Goal: Information Seeking & Learning: Check status

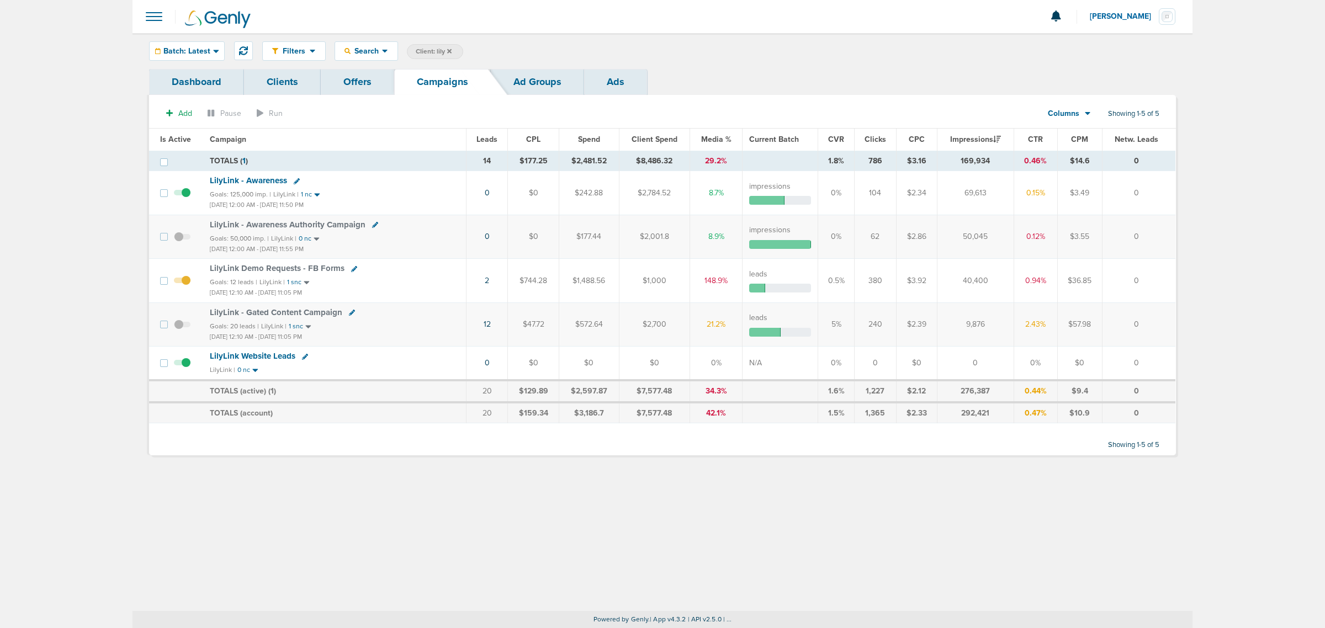
click at [451, 51] on icon at bounding box center [449, 51] width 4 height 4
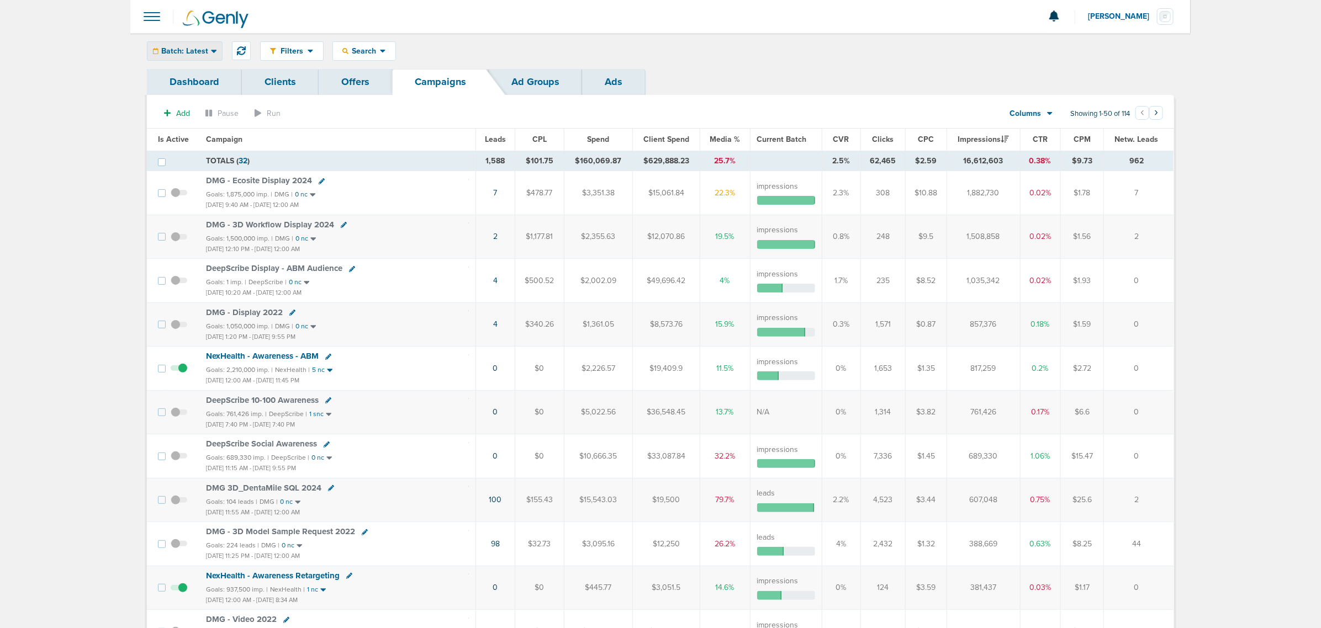
click at [192, 56] on div "Batch: Latest" at bounding box center [184, 51] width 75 height 18
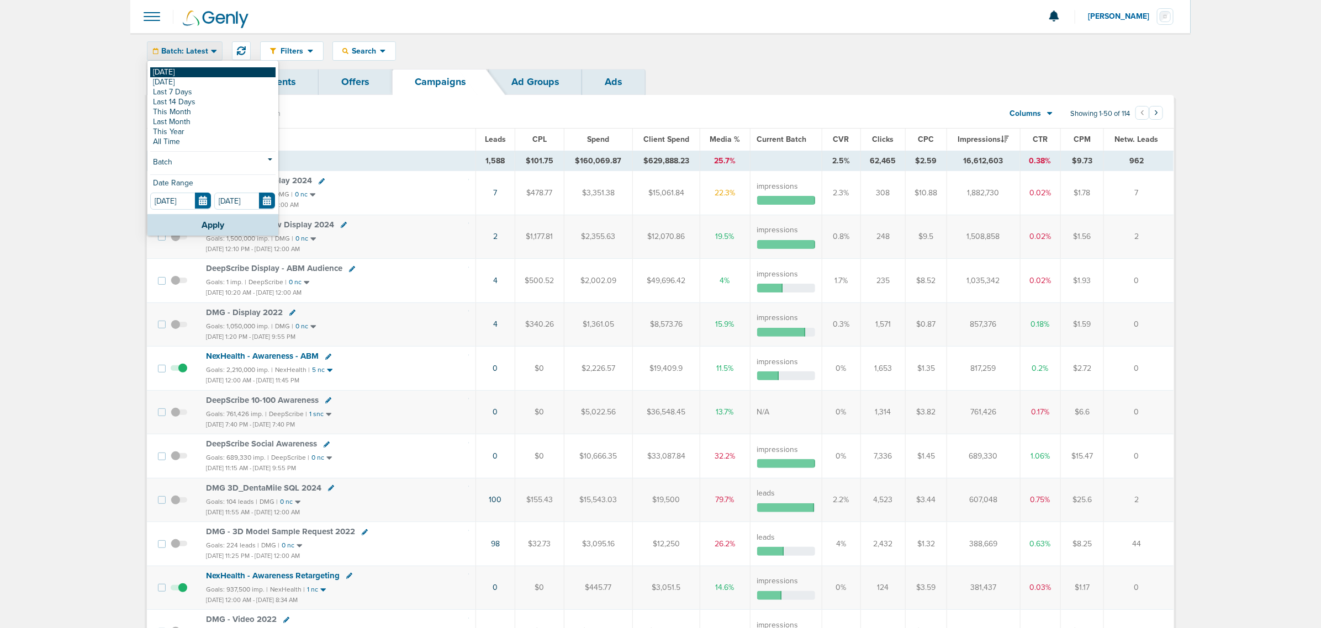
click at [180, 75] on link "[DATE]" at bounding box center [212, 72] width 125 height 10
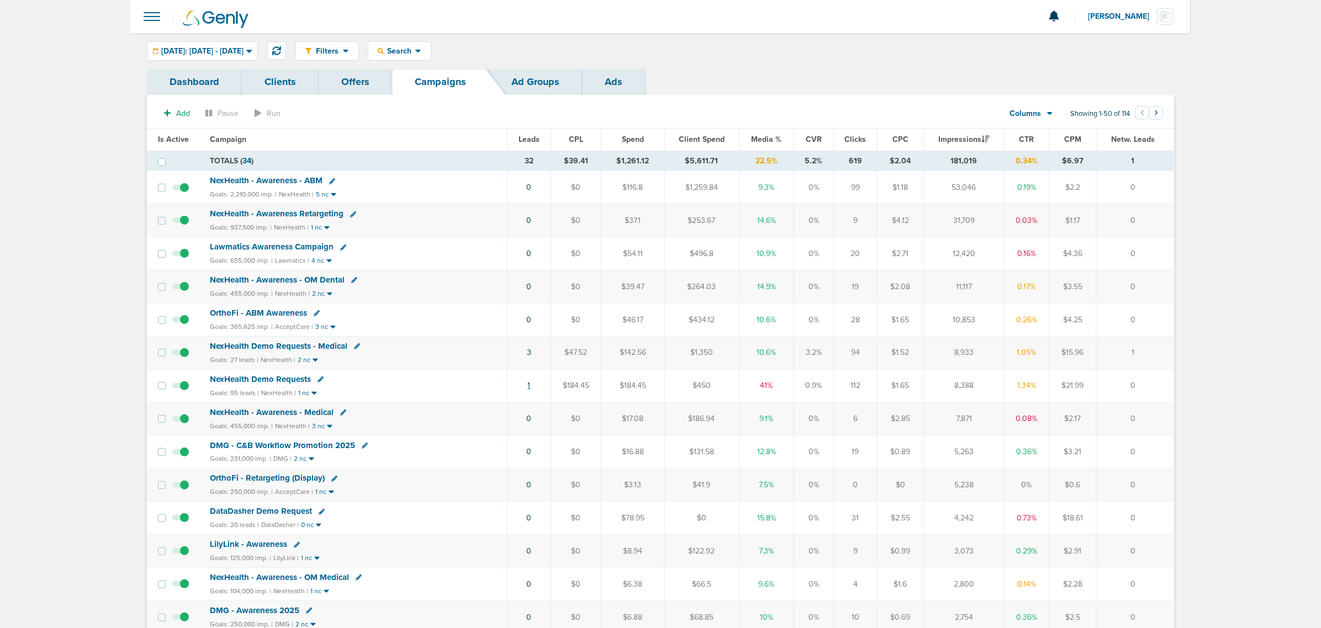
click at [528, 390] on link "1" at bounding box center [529, 385] width 3 height 9
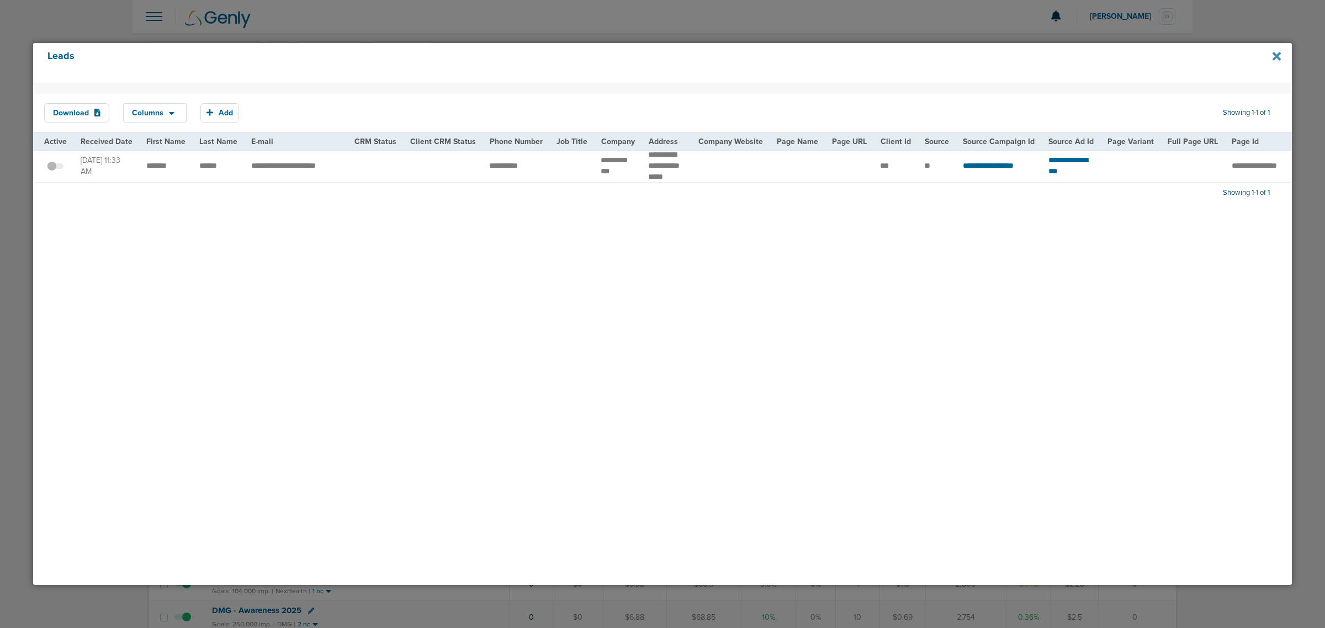
click at [1279, 55] on icon at bounding box center [1277, 56] width 8 height 12
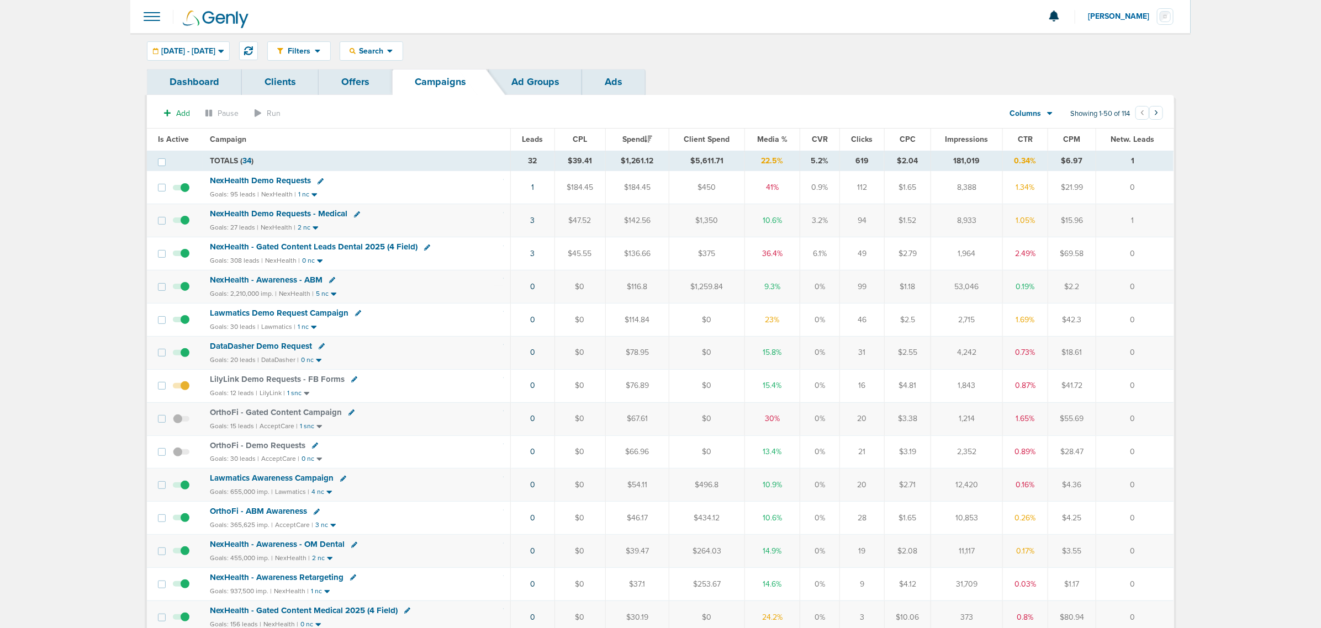
click at [776, 135] on span "Media %" at bounding box center [772, 139] width 30 height 9
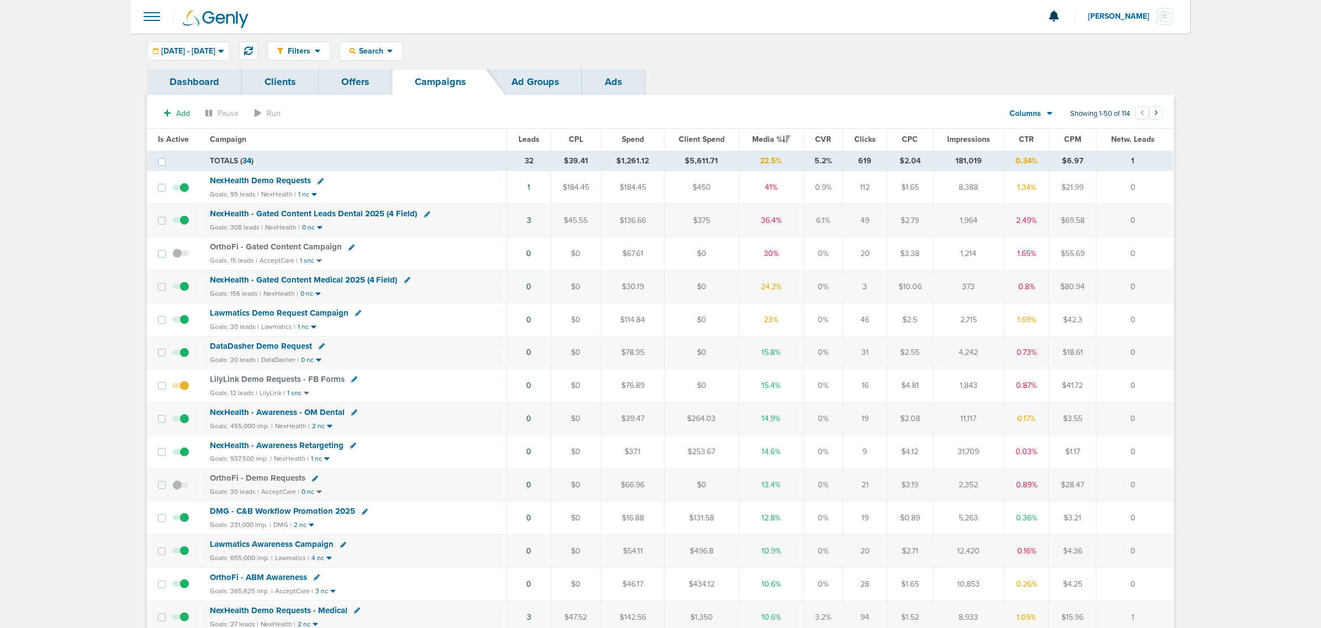
click at [280, 351] on span "DataDasher Demo Request" at bounding box center [261, 346] width 102 height 10
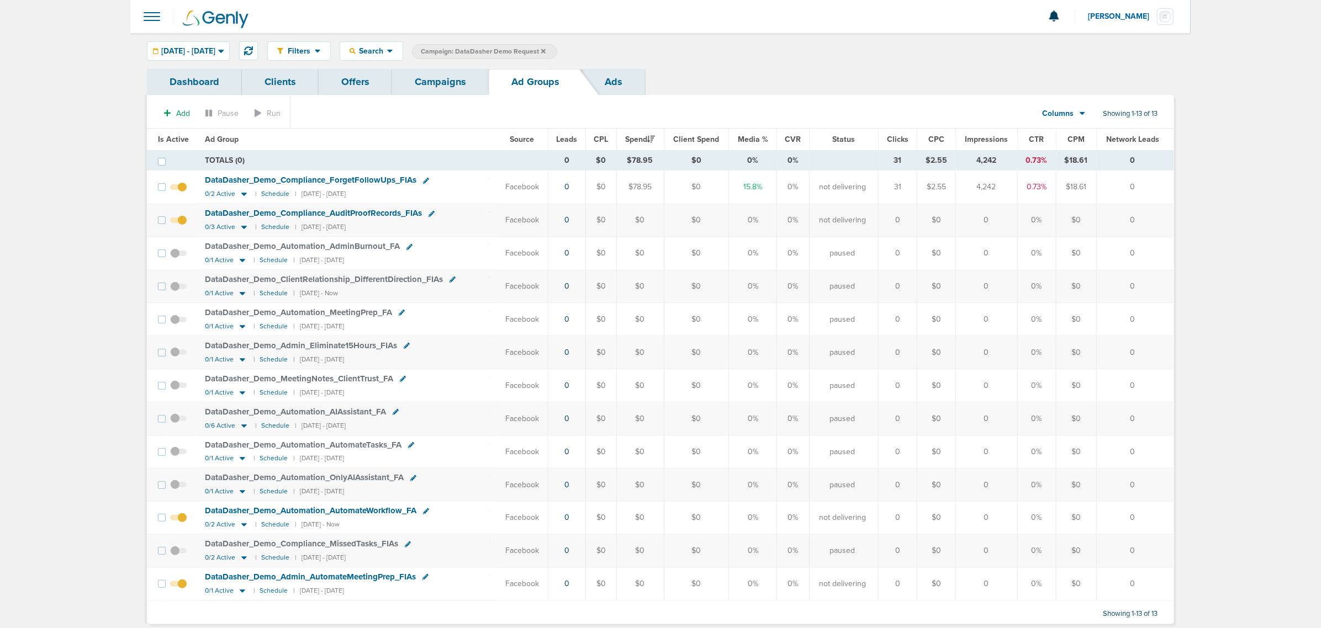
click at [203, 40] on div "Filters Active Only Settings Status Active Inactive Objectives MQL SQL Traffic …" at bounding box center [660, 51] width 1060 height 36
click at [193, 56] on div "10.13.2025 - 10.13.2025" at bounding box center [188, 51] width 82 height 18
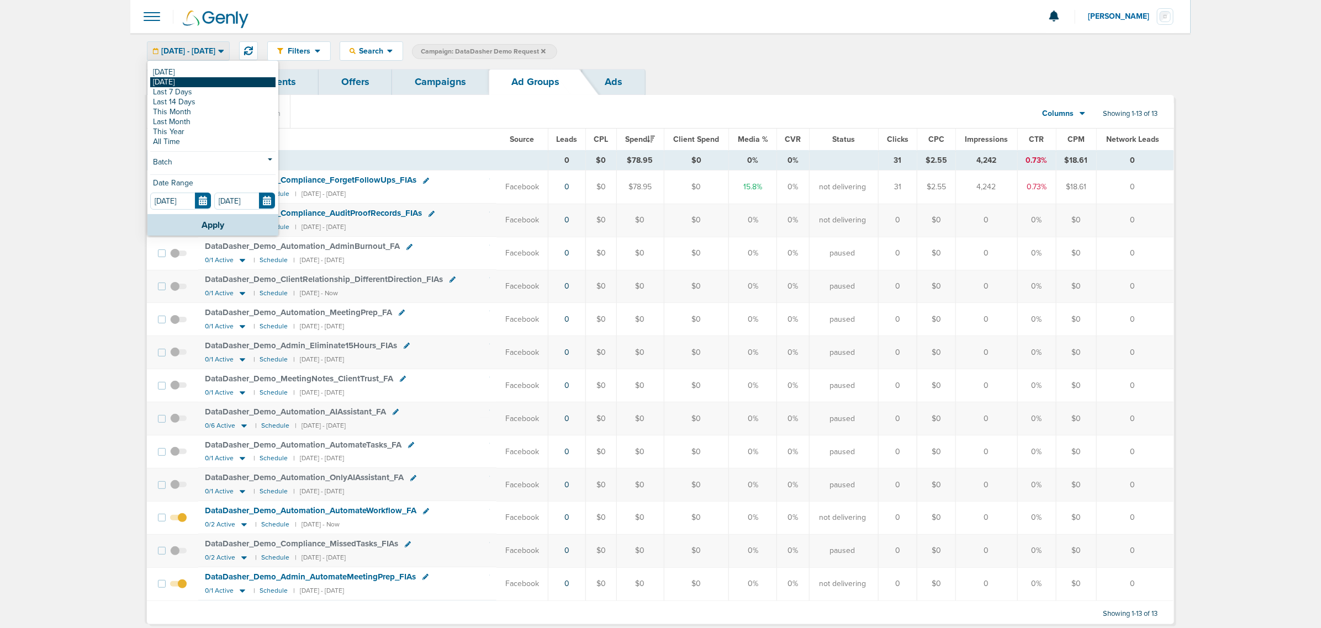
click at [177, 84] on link "[DATE]" at bounding box center [212, 82] width 125 height 10
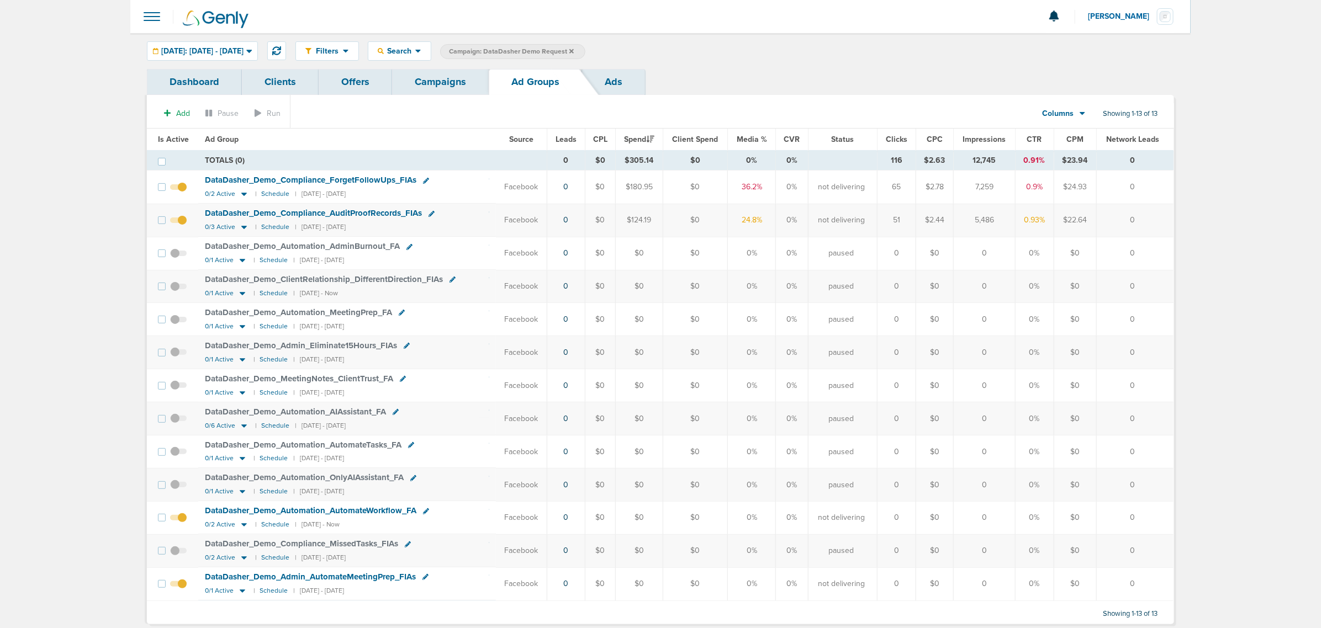
click at [438, 83] on link "Campaigns" at bounding box center [440, 82] width 97 height 26
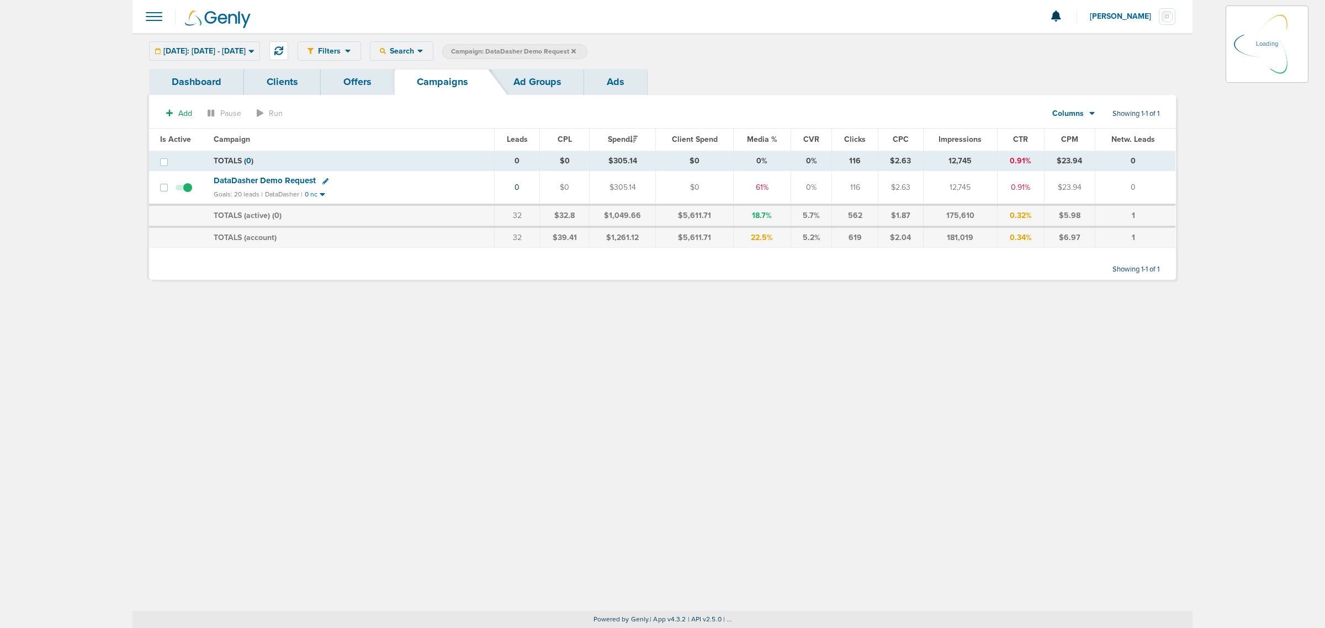
click at [576, 50] on icon at bounding box center [573, 51] width 4 height 4
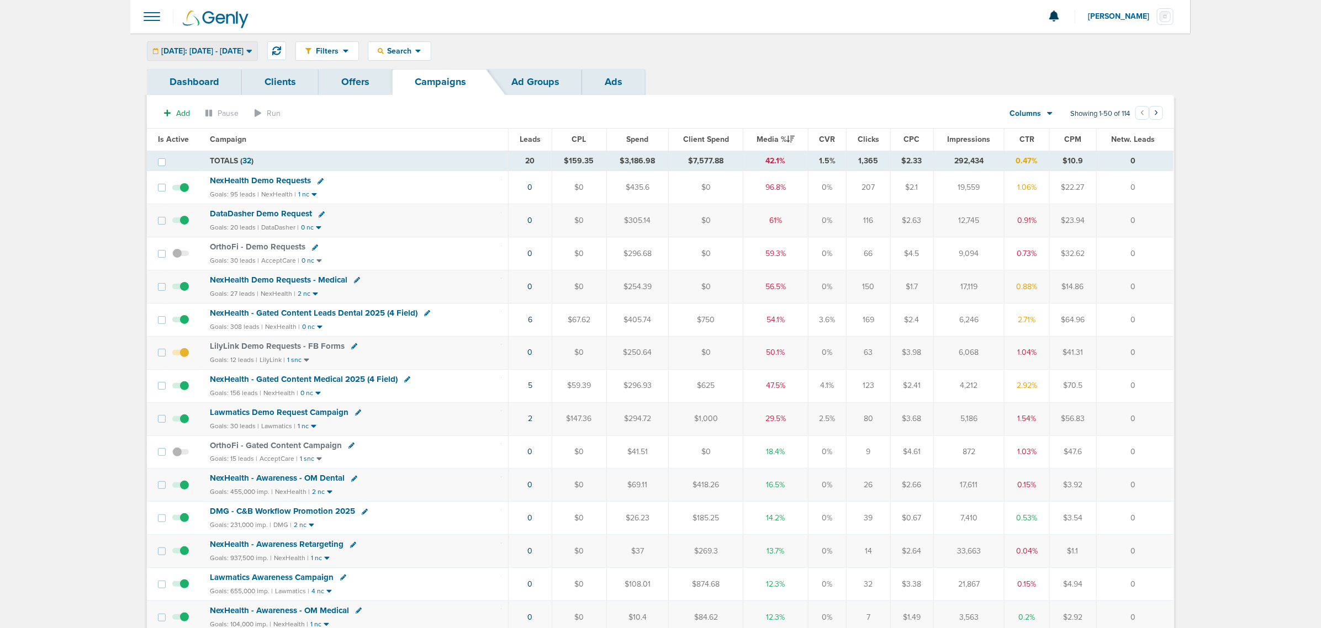
click at [226, 48] on span "Yesterday: 10.12.2025 - 10.12.2025" at bounding box center [202, 51] width 82 height 8
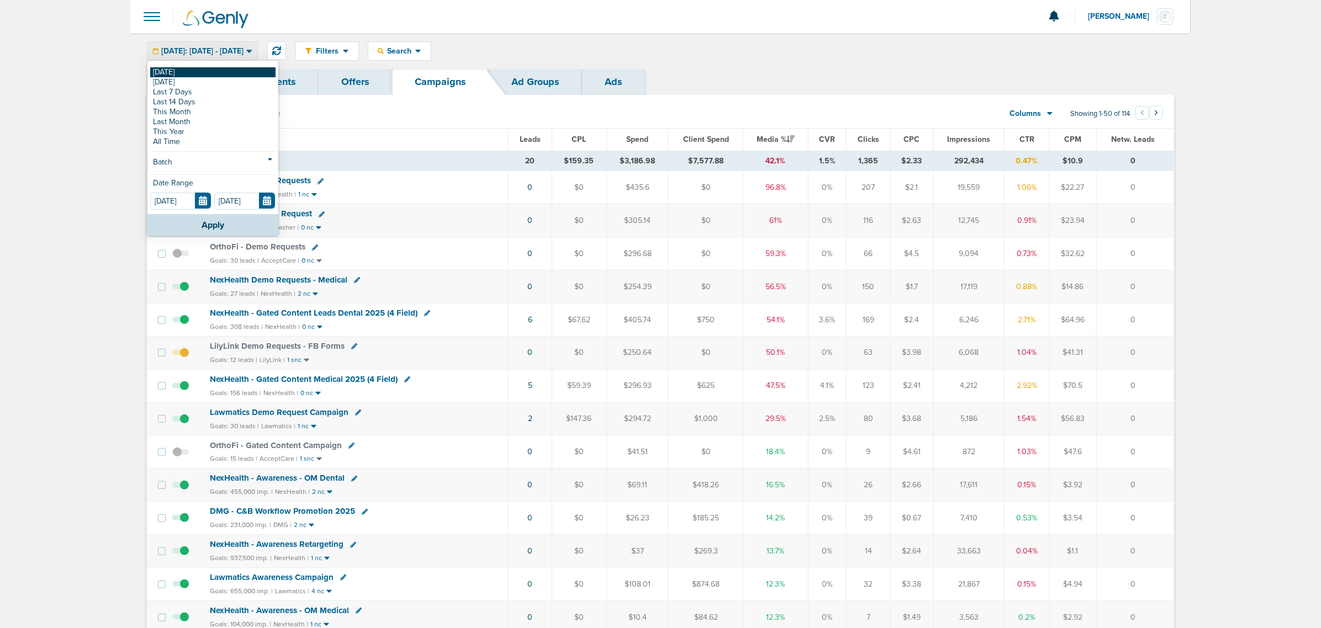
click at [197, 69] on link "[DATE]" at bounding box center [212, 72] width 125 height 10
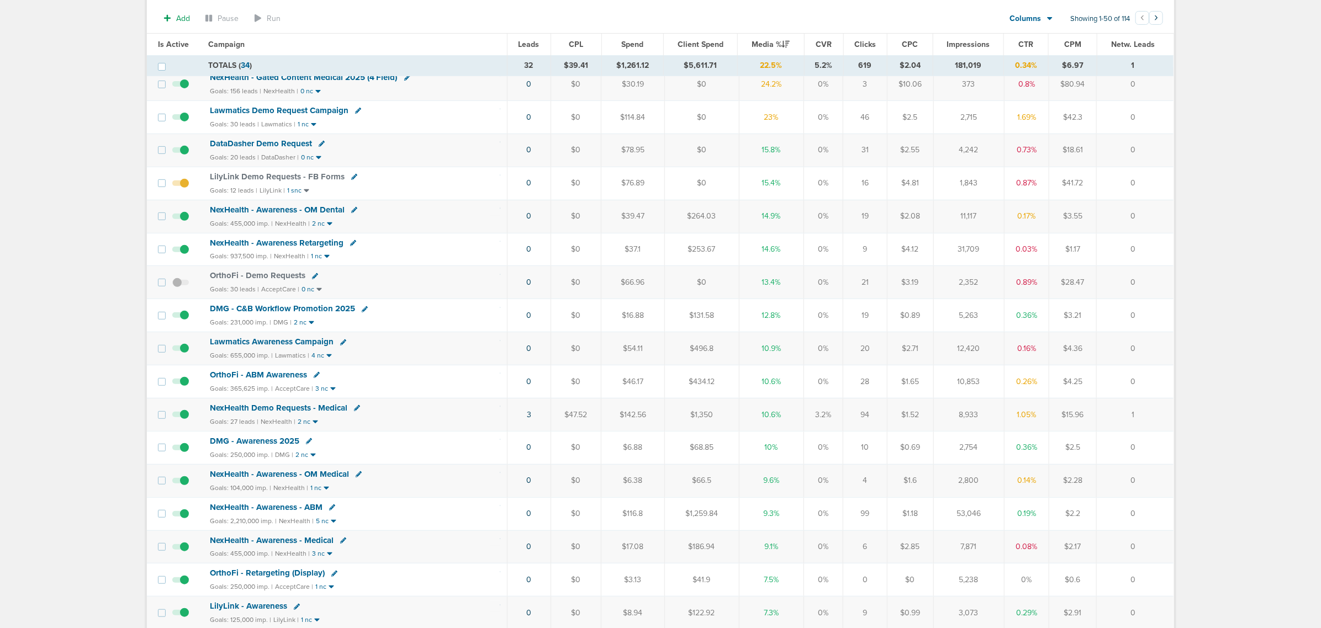
scroll to position [207, 0]
click at [530, 418] on link "3" at bounding box center [529, 413] width 4 height 9
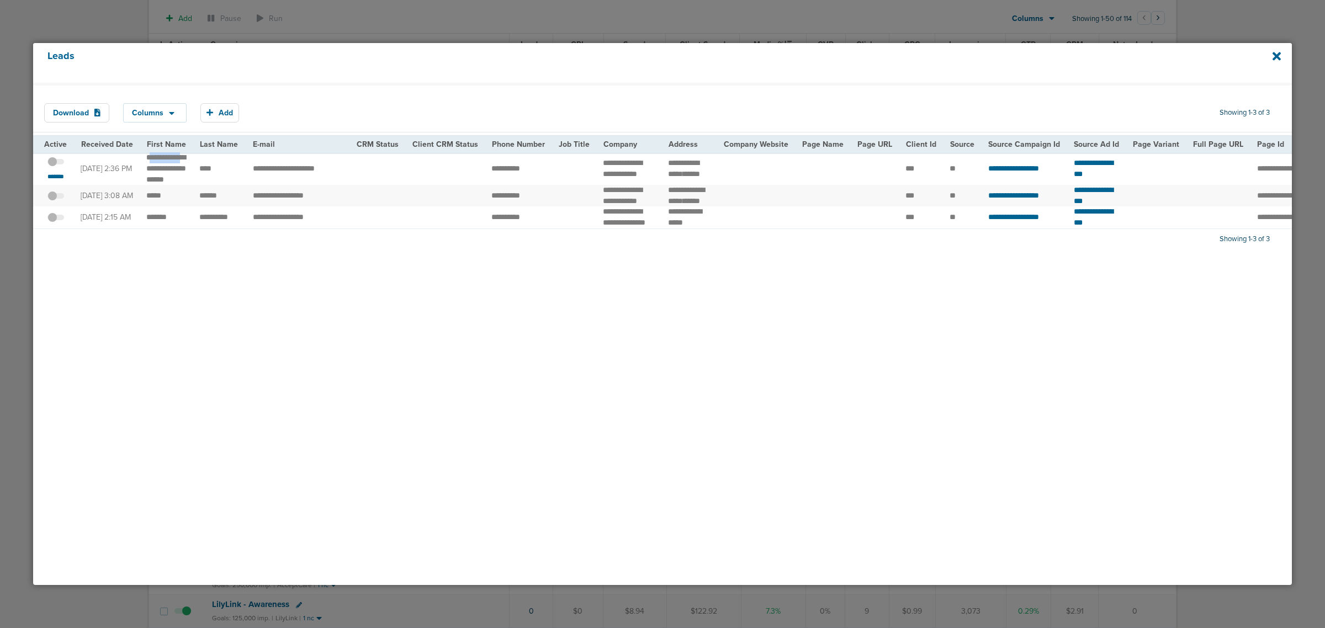
drag, startPoint x: 149, startPoint y: 155, endPoint x: 165, endPoint y: 170, distance: 21.5
click at [165, 170] on td "**********" at bounding box center [166, 168] width 53 height 33
drag, startPoint x: 165, startPoint y: 170, endPoint x: 153, endPoint y: 166, distance: 11.9
click at [164, 170] on td "**********" at bounding box center [166, 168] width 53 height 33
click at [145, 158] on td "**********" at bounding box center [166, 168] width 53 height 33
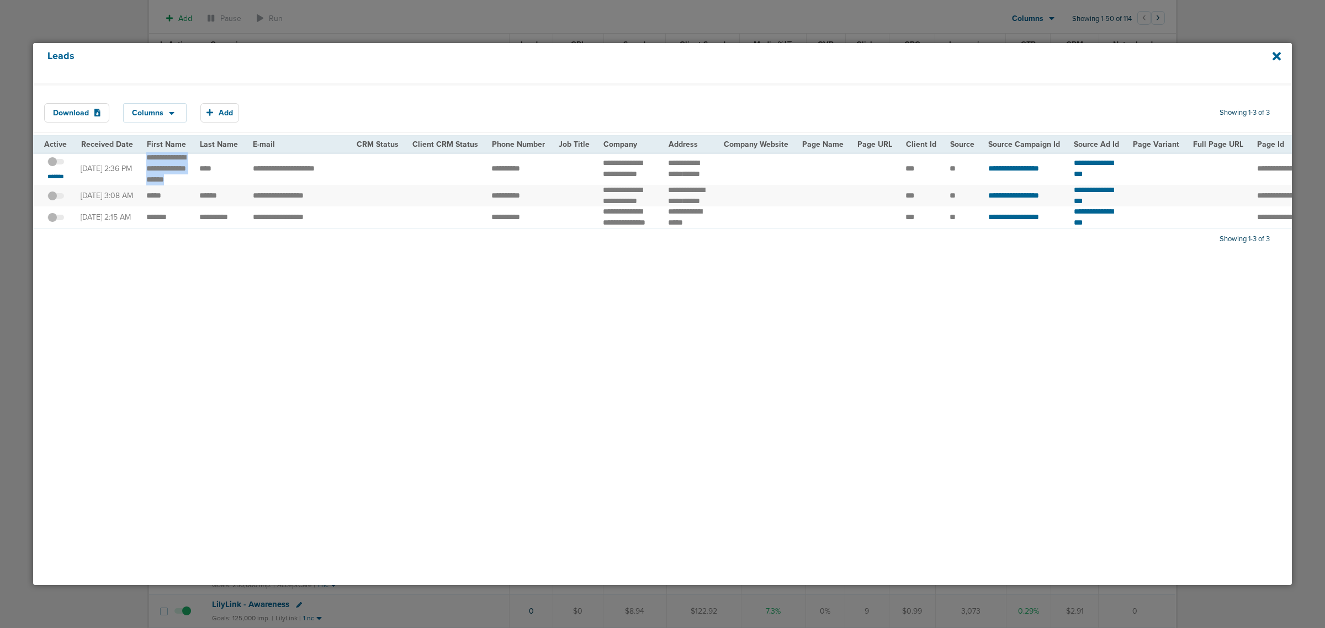
drag, startPoint x: 145, startPoint y: 158, endPoint x: 160, endPoint y: 199, distance: 43.5
click at [160, 185] on td "**********" at bounding box center [166, 168] width 53 height 33
copy td "**********"
drag, startPoint x: 482, startPoint y: 181, endPoint x: 526, endPoint y: 181, distance: 43.6
click at [526, 181] on td "**********" at bounding box center [518, 168] width 67 height 33
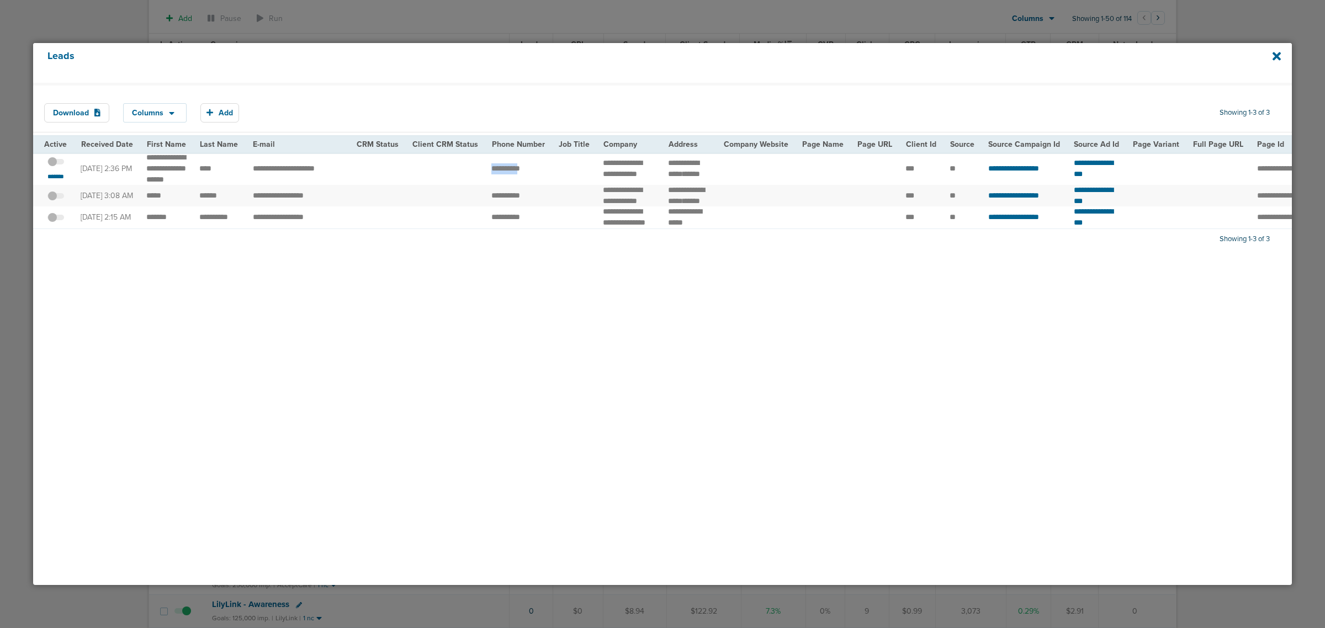
click at [523, 185] on td "**********" at bounding box center [518, 168] width 67 height 33
drag, startPoint x: 531, startPoint y: 185, endPoint x: 476, endPoint y: 187, distance: 54.7
click at [476, 185] on tr "**********" at bounding box center [1145, 168] width 2224 height 33
click at [1274, 50] on icon at bounding box center [1277, 56] width 8 height 12
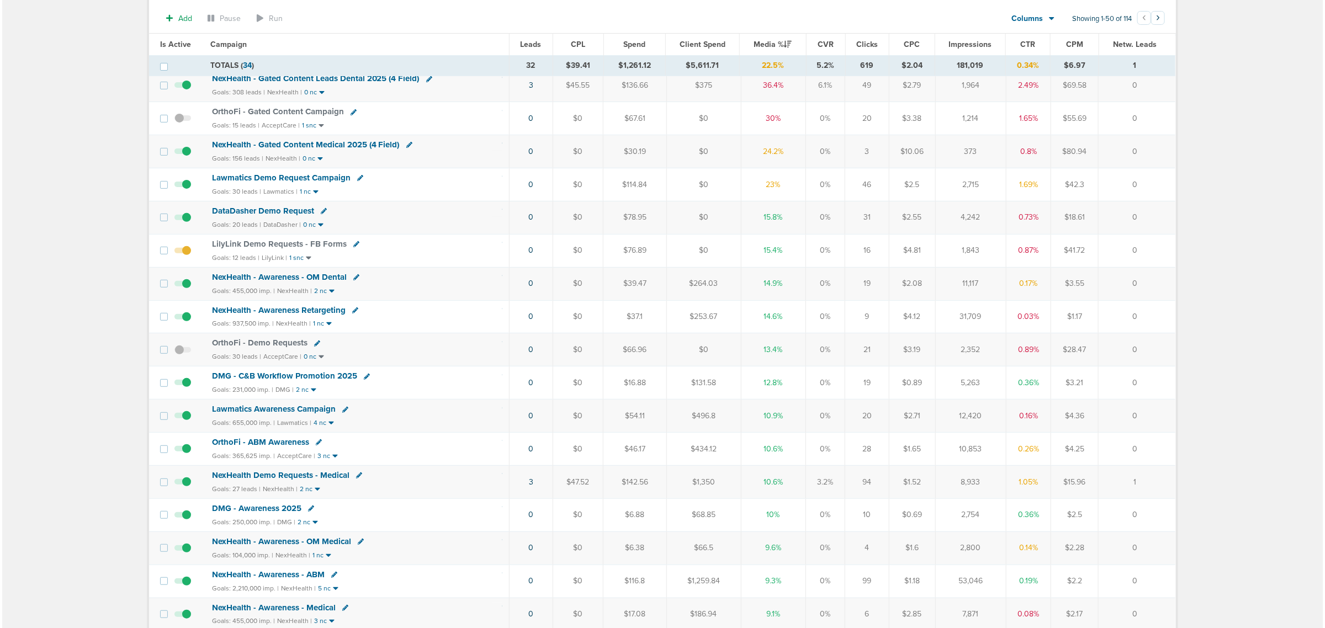
scroll to position [0, 0]
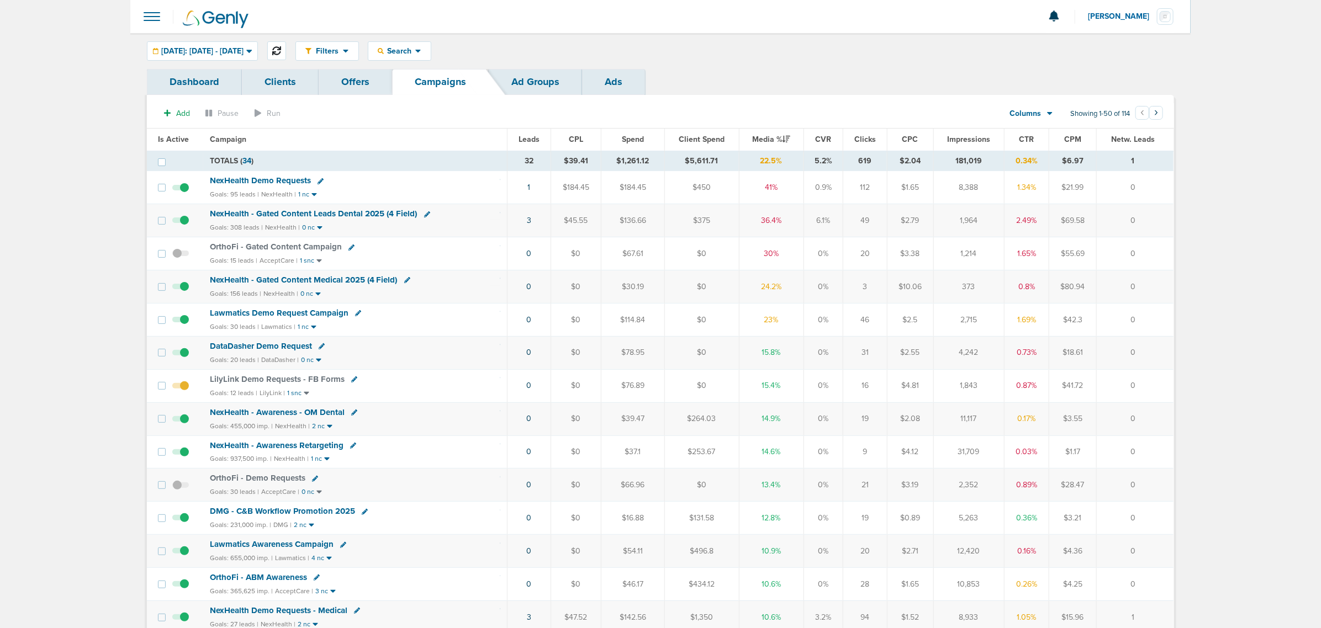
click at [286, 47] on button at bounding box center [276, 50] width 19 height 19
click at [274, 346] on span "DataDasher Demo Request" at bounding box center [261, 346] width 102 height 10
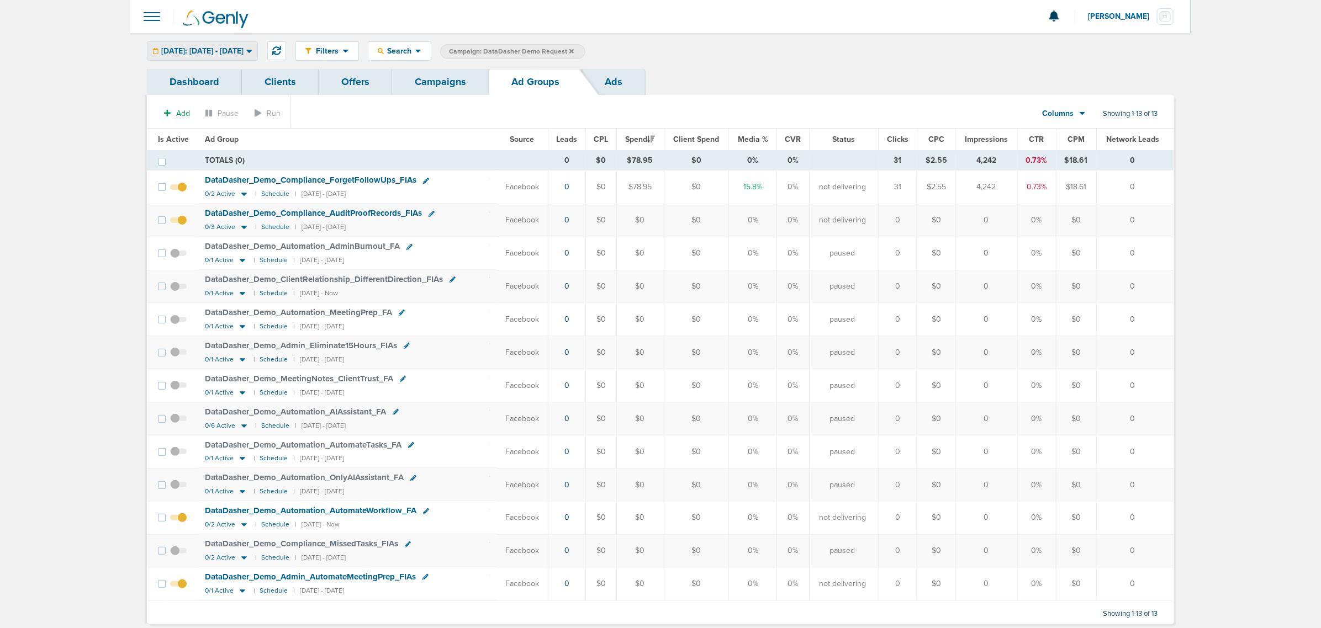
click at [232, 54] on span "[DATE]: [DATE] - [DATE]" at bounding box center [202, 51] width 82 height 8
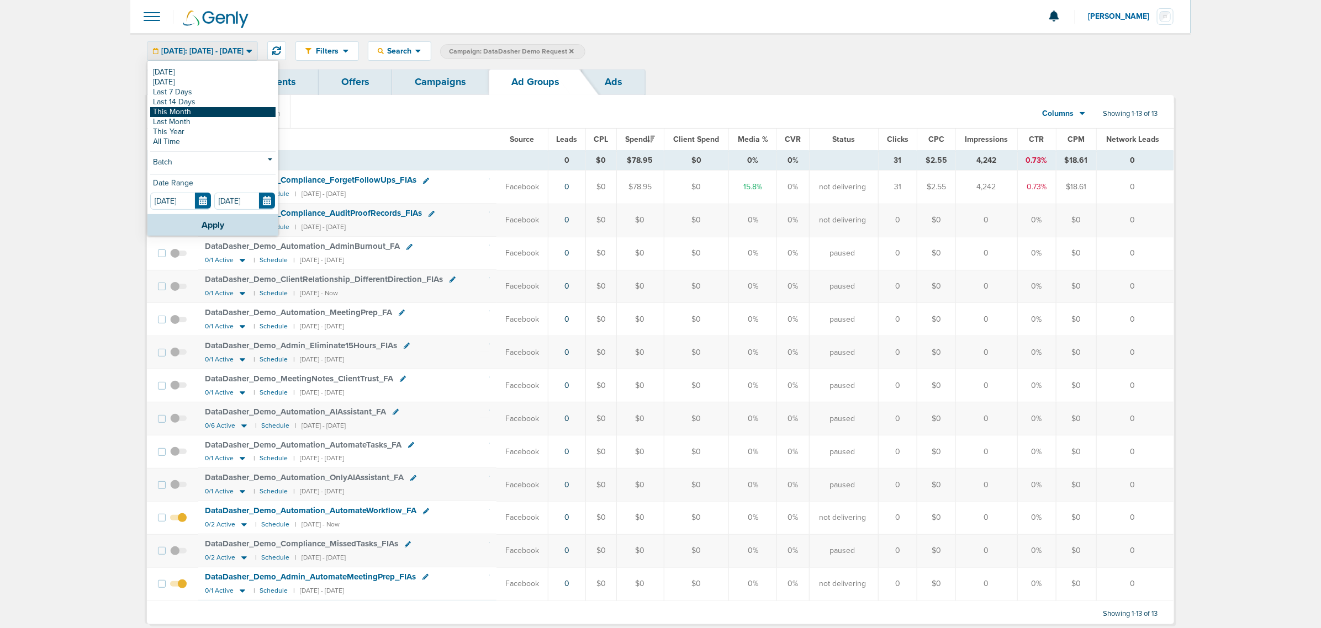
click at [197, 109] on link "This Month" at bounding box center [212, 112] width 125 height 10
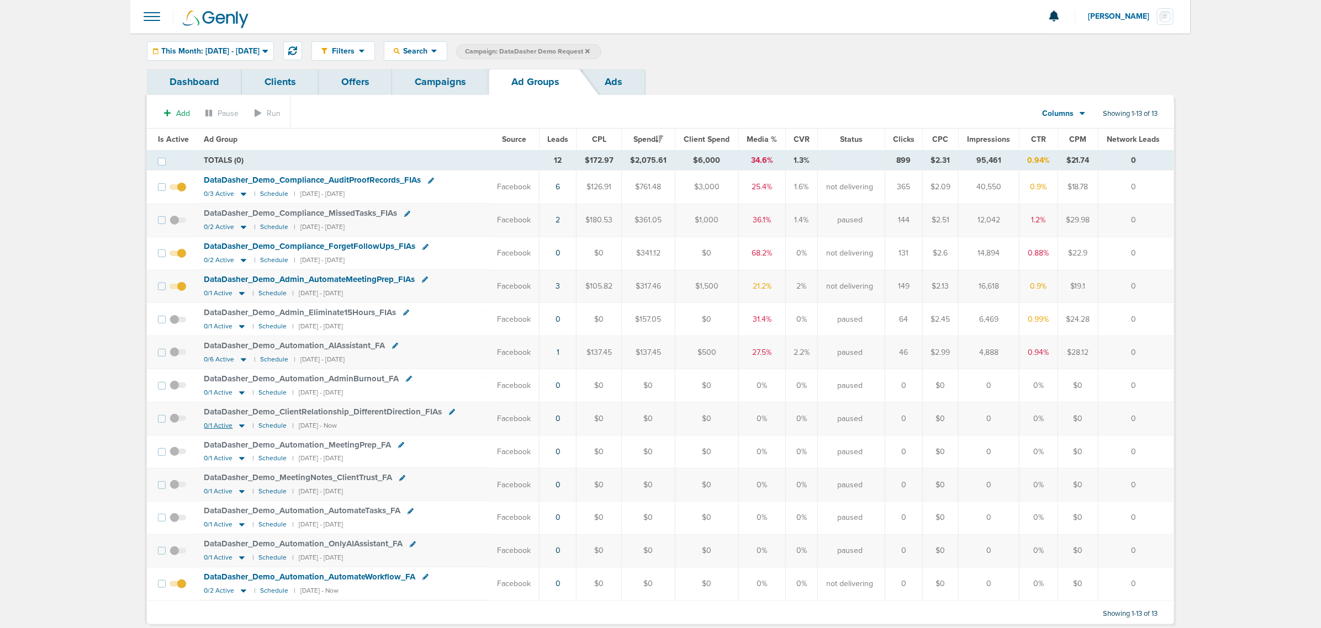
click at [239, 428] on icon at bounding box center [242, 426] width 6 height 3
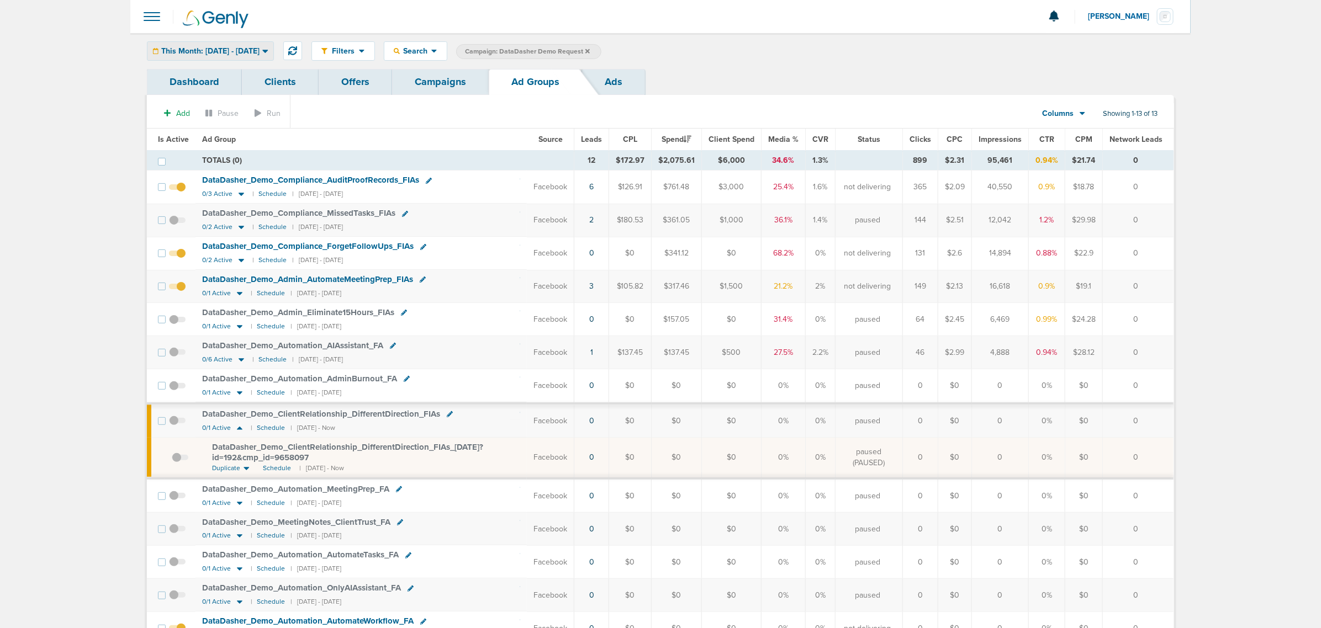
click at [259, 49] on span "This Month: 10.01.2025 - 10.31.2025" at bounding box center [210, 51] width 98 height 8
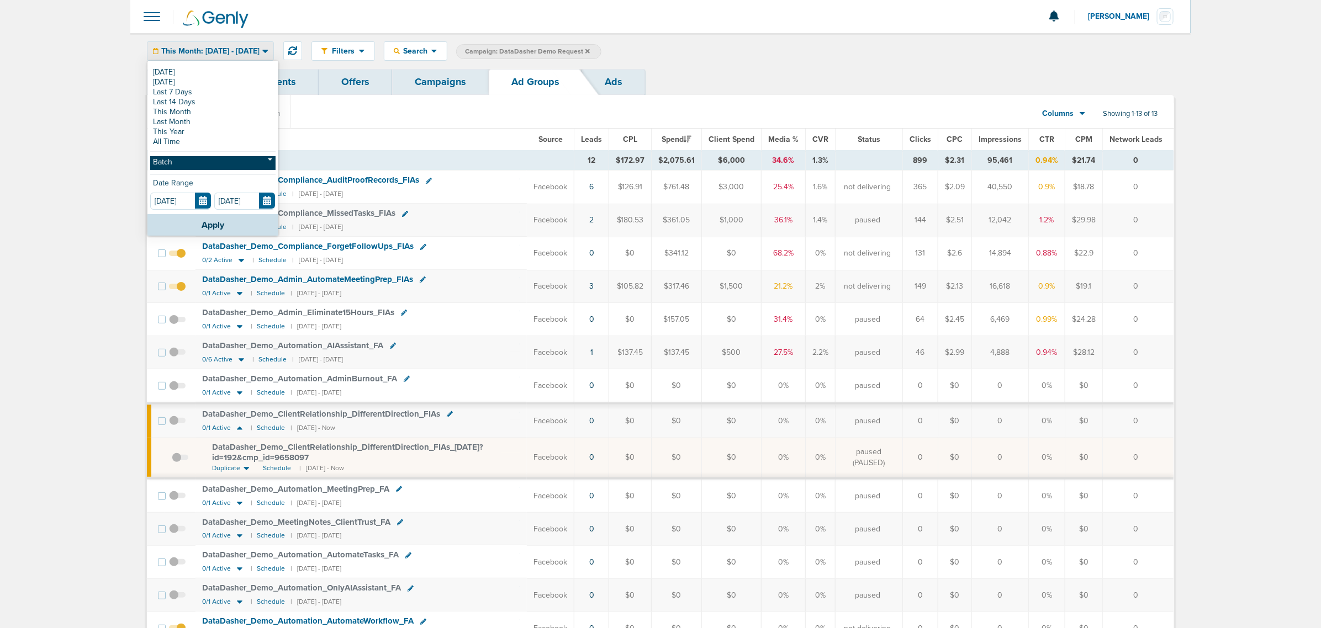
click at [208, 166] on link "Batch" at bounding box center [212, 163] width 125 height 14
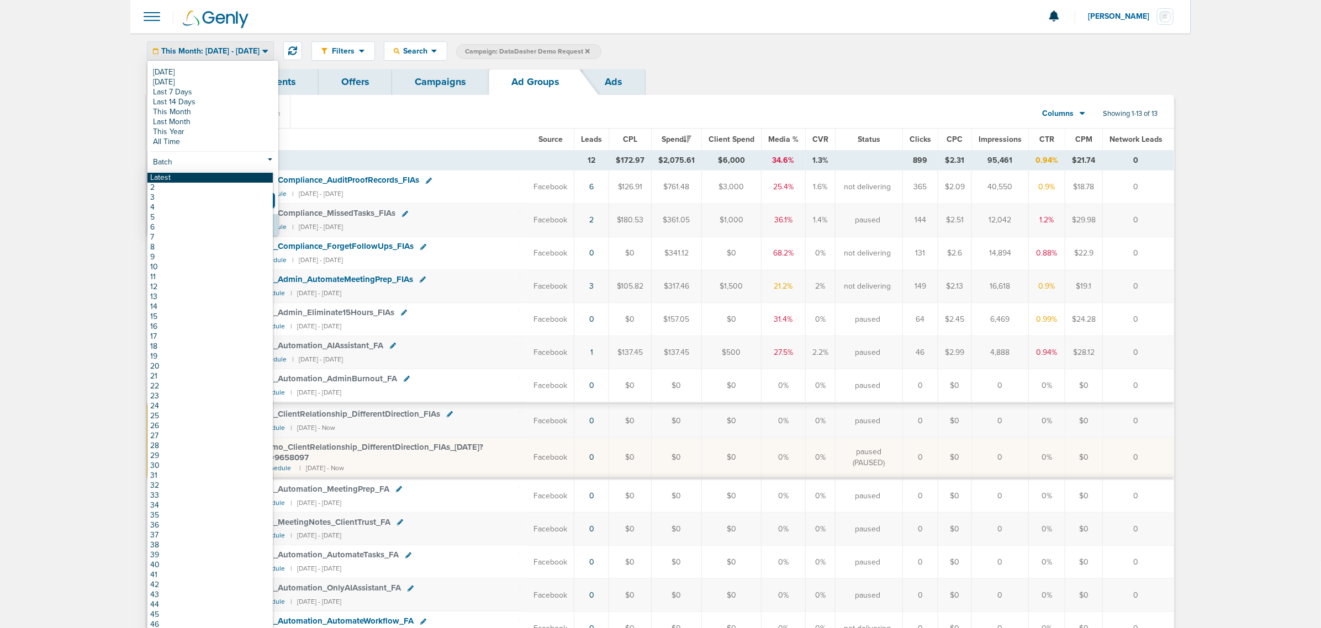
click at [205, 181] on link "Latest" at bounding box center [209, 178] width 125 height 10
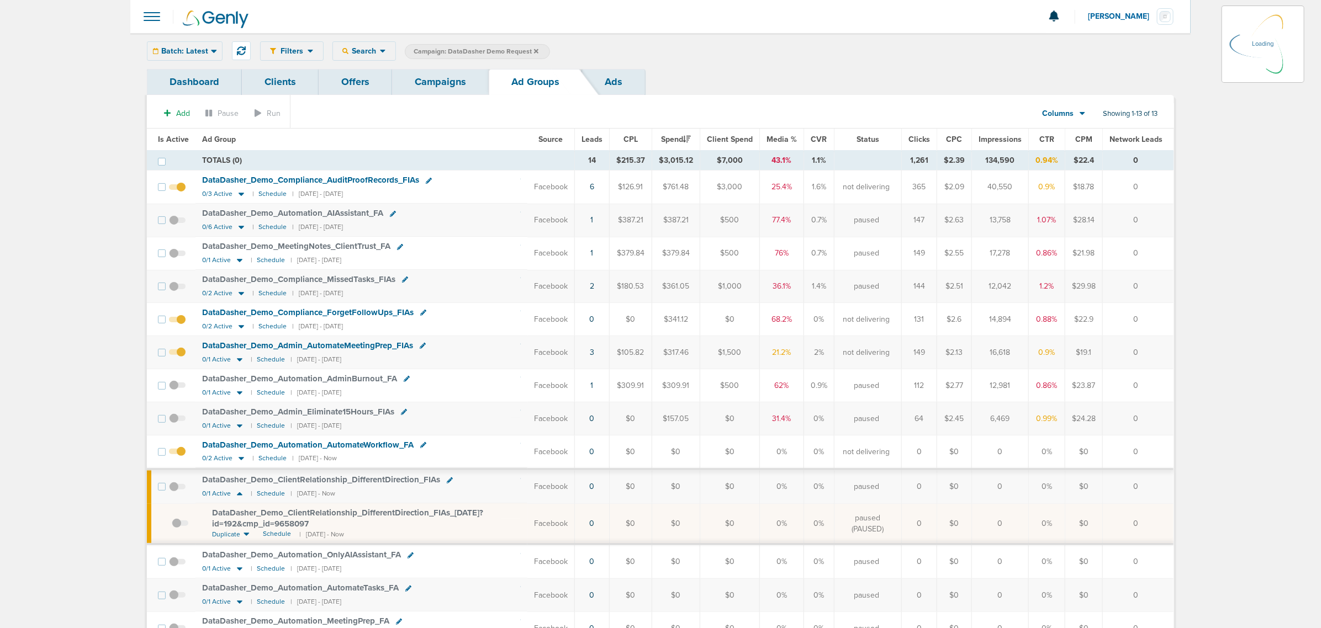
click at [418, 520] on span "DataDasher_ Demo_ ClientRelationship_ DifferentDirection_ FIAs_ 10.02.25?id=192…" at bounding box center [347, 518] width 271 height 21
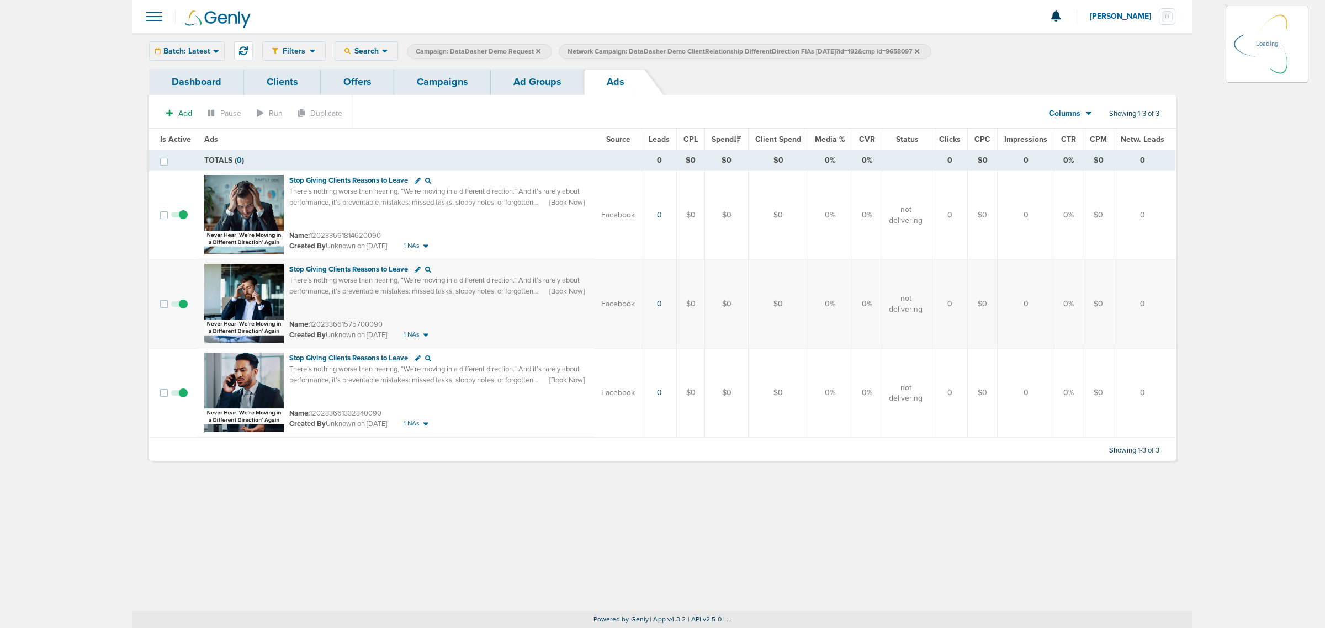
click at [548, 80] on link "Ad Groups" at bounding box center [537, 82] width 93 height 26
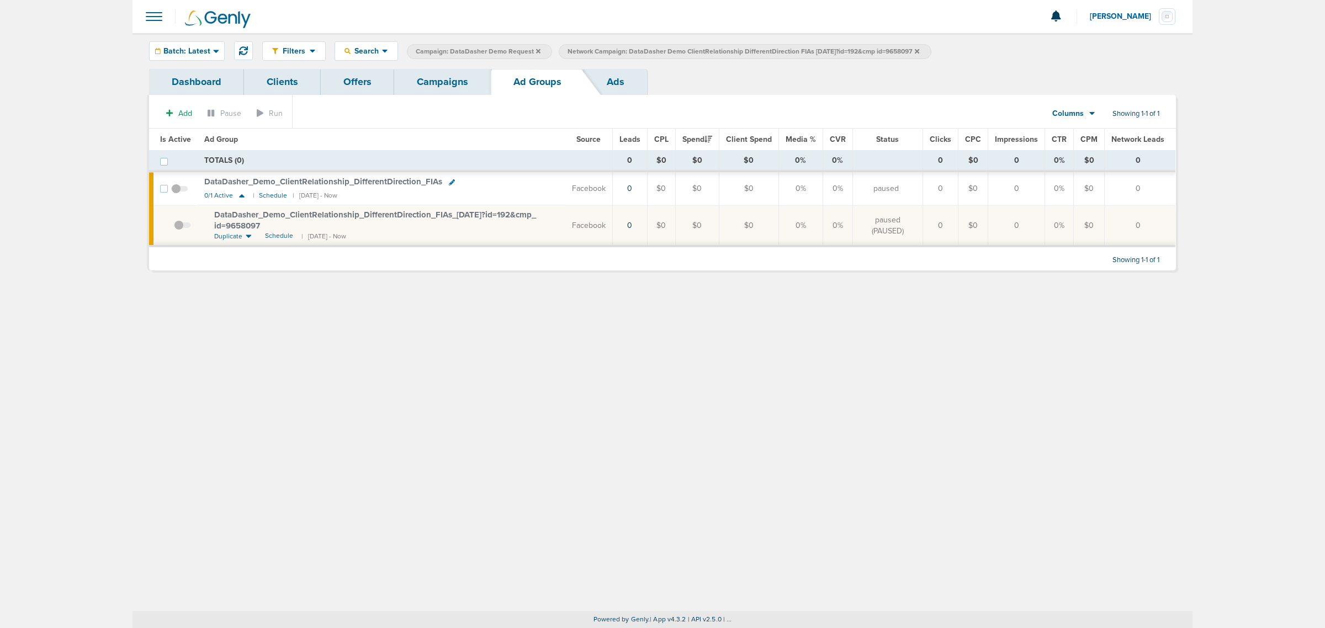
click at [443, 87] on link "Campaigns" at bounding box center [442, 82] width 97 height 26
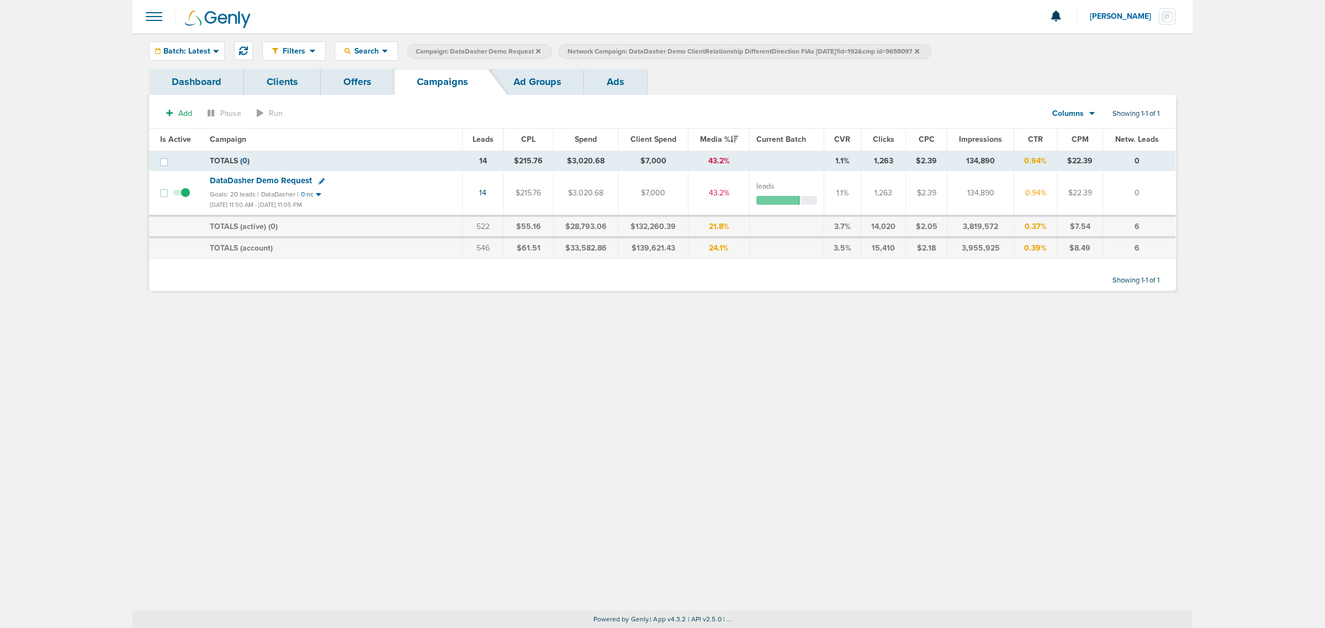
click at [542, 76] on link "Ad Groups" at bounding box center [537, 82] width 93 height 26
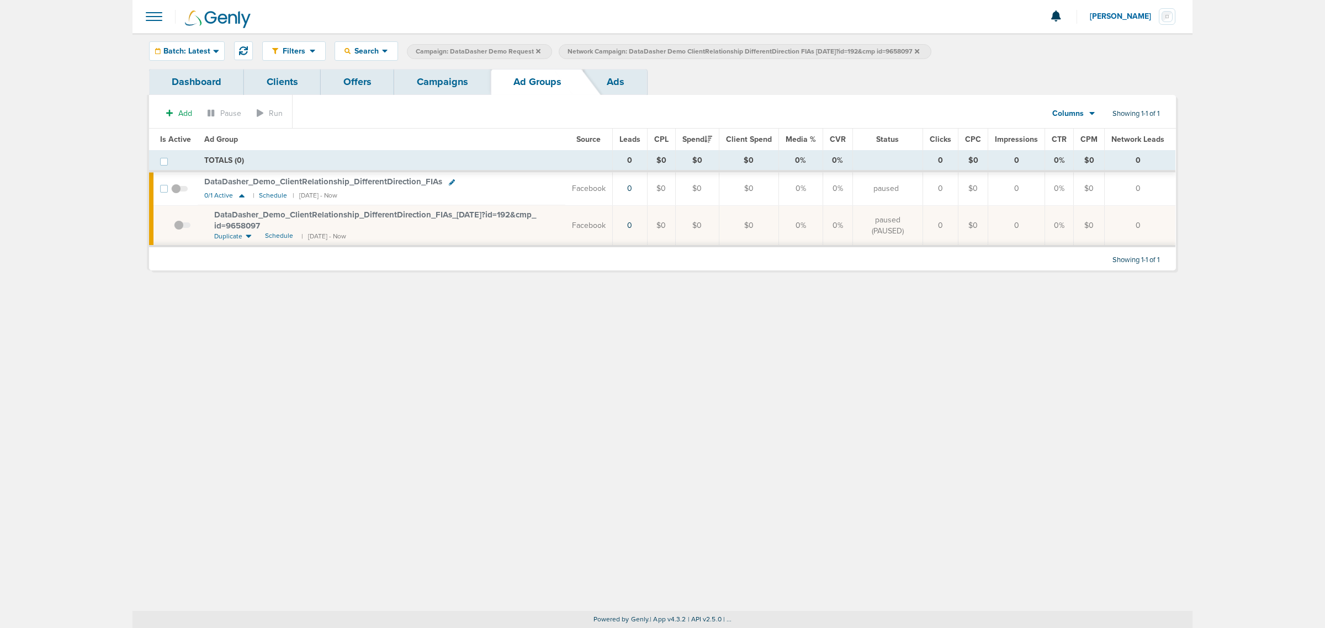
click at [437, 76] on link "Campaigns" at bounding box center [442, 82] width 97 height 26
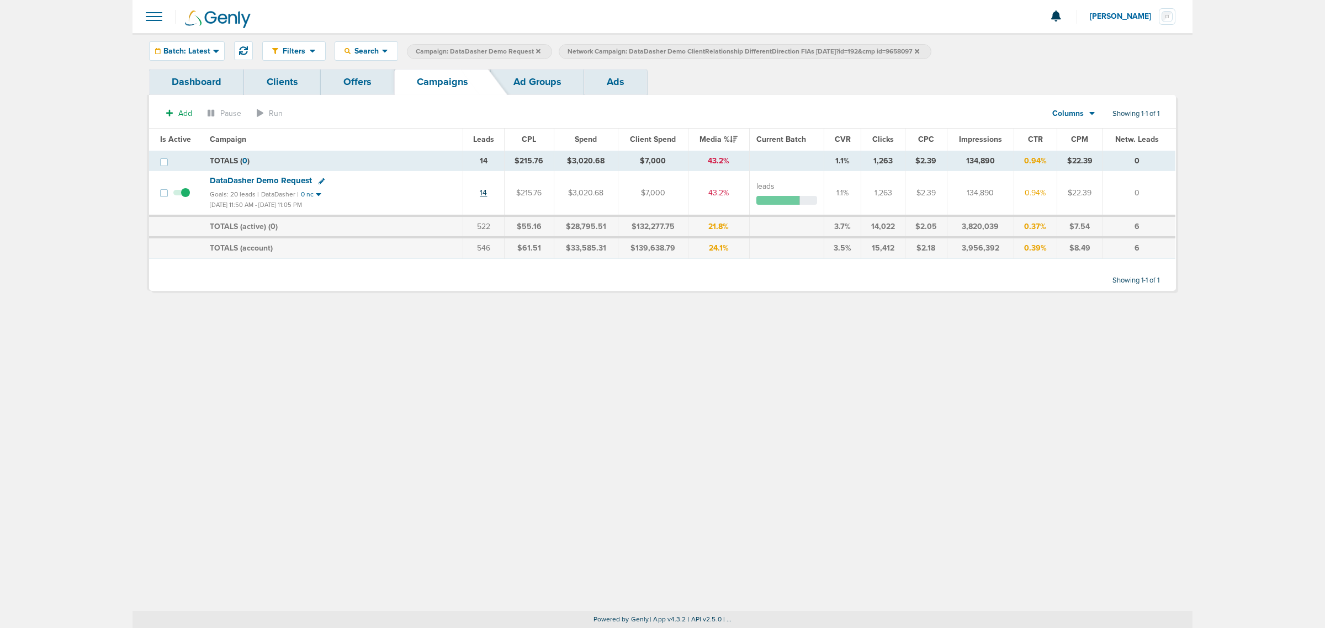
click at [487, 193] on link "14" at bounding box center [483, 192] width 7 height 9
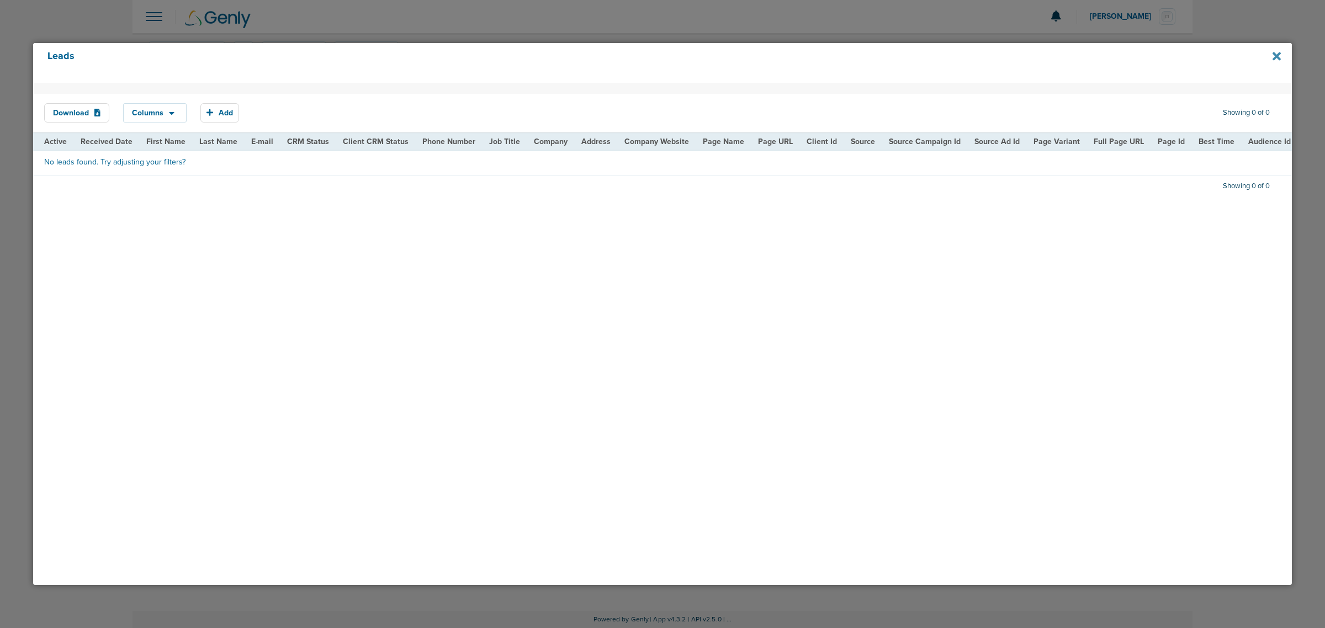
click at [1280, 60] on icon at bounding box center [1277, 56] width 8 height 8
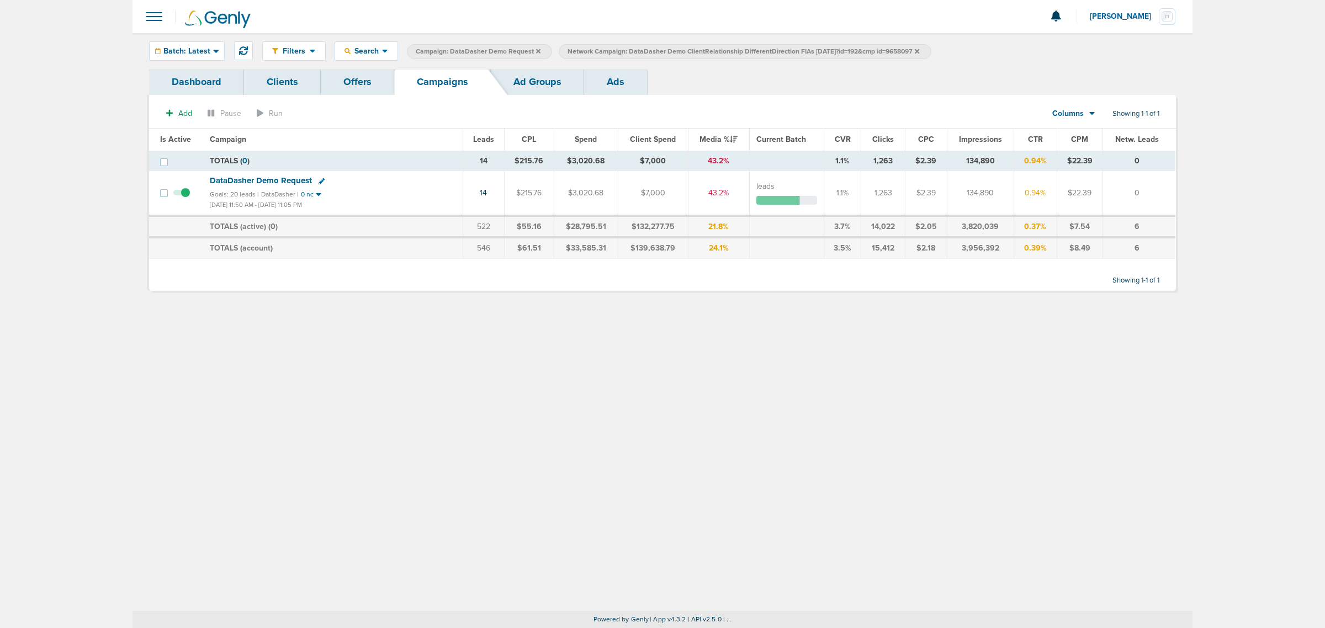
click at [919, 50] on icon at bounding box center [917, 51] width 4 height 4
click at [484, 192] on link "14" at bounding box center [483, 192] width 7 height 9
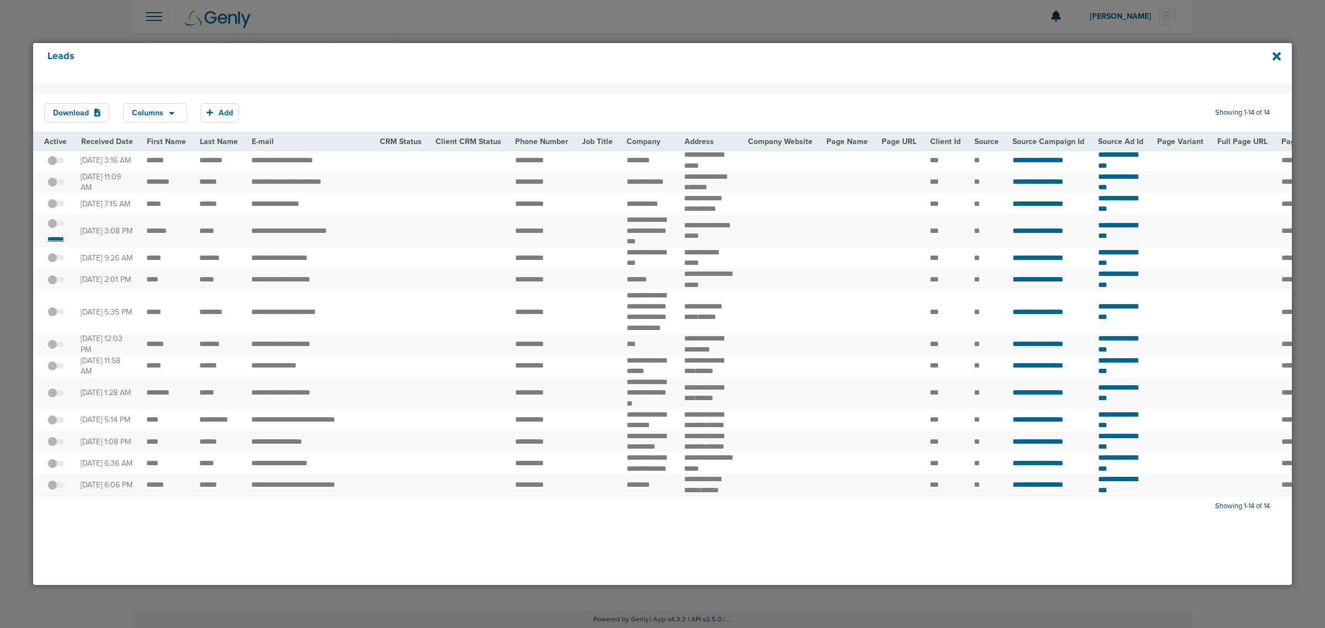
click at [54, 243] on small "*******" at bounding box center [55, 239] width 23 height 9
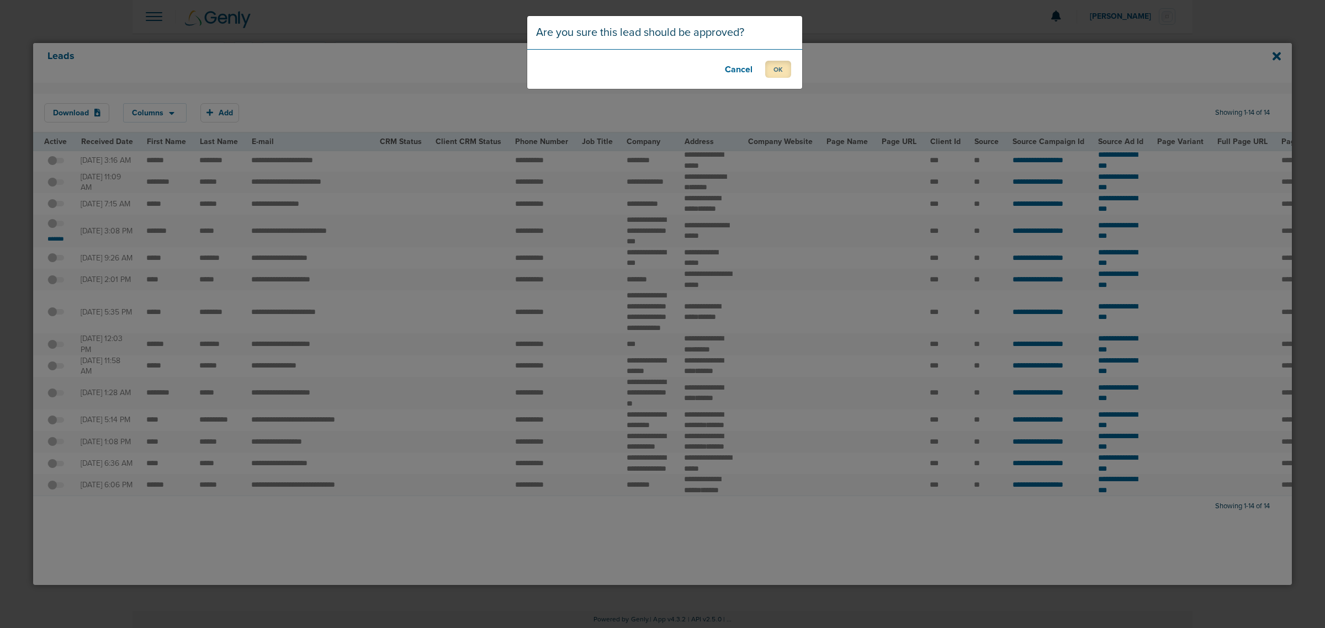
click at [770, 72] on button "OK" at bounding box center [778, 69] width 26 height 17
click at [788, 61] on button "OK" at bounding box center [778, 69] width 26 height 17
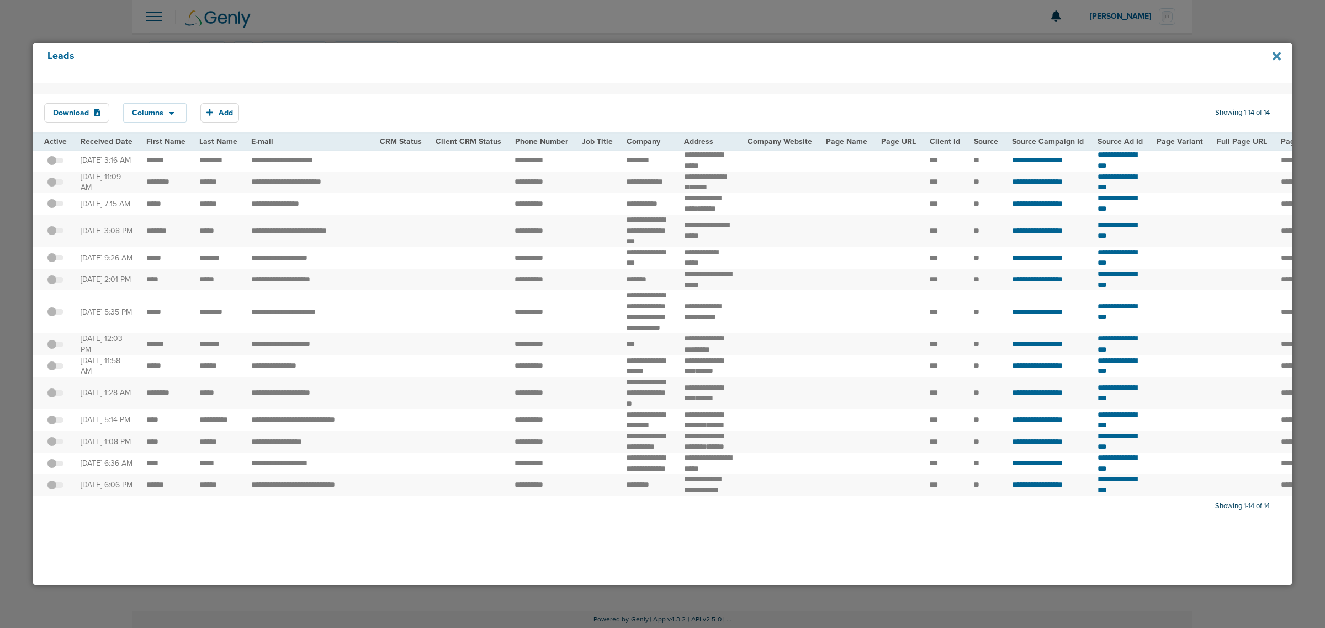
click at [1276, 55] on icon at bounding box center [1277, 56] width 8 height 8
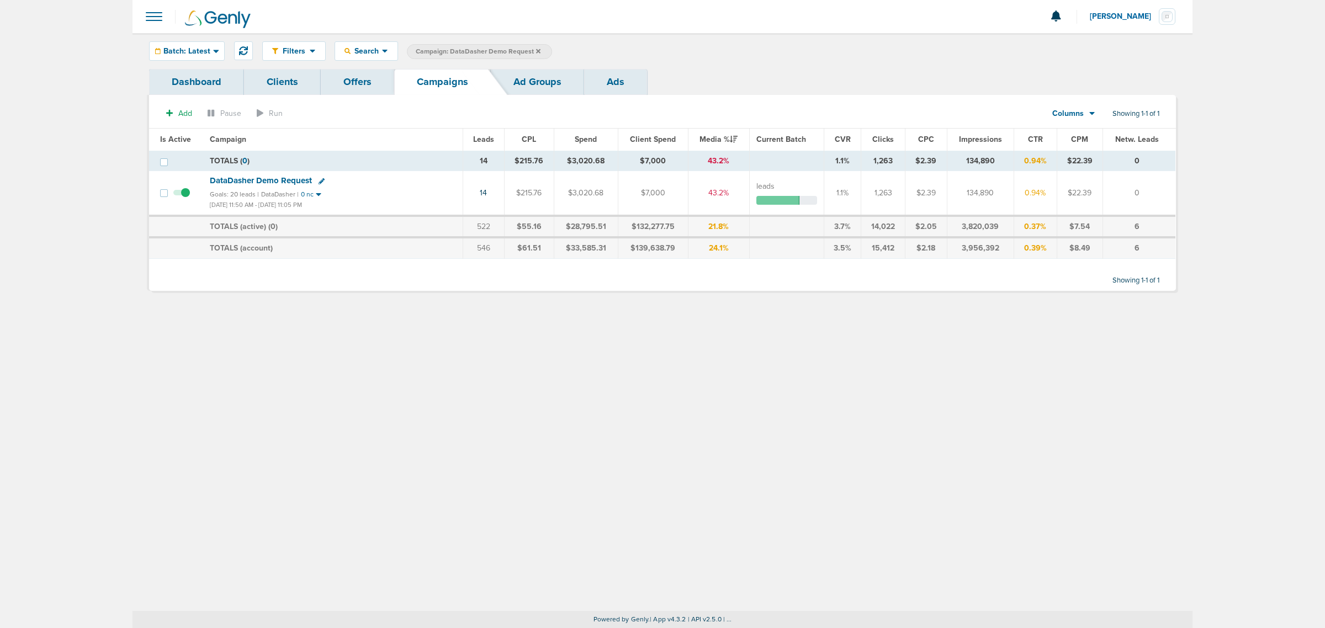
click at [531, 84] on link "Ad Groups" at bounding box center [537, 82] width 93 height 26
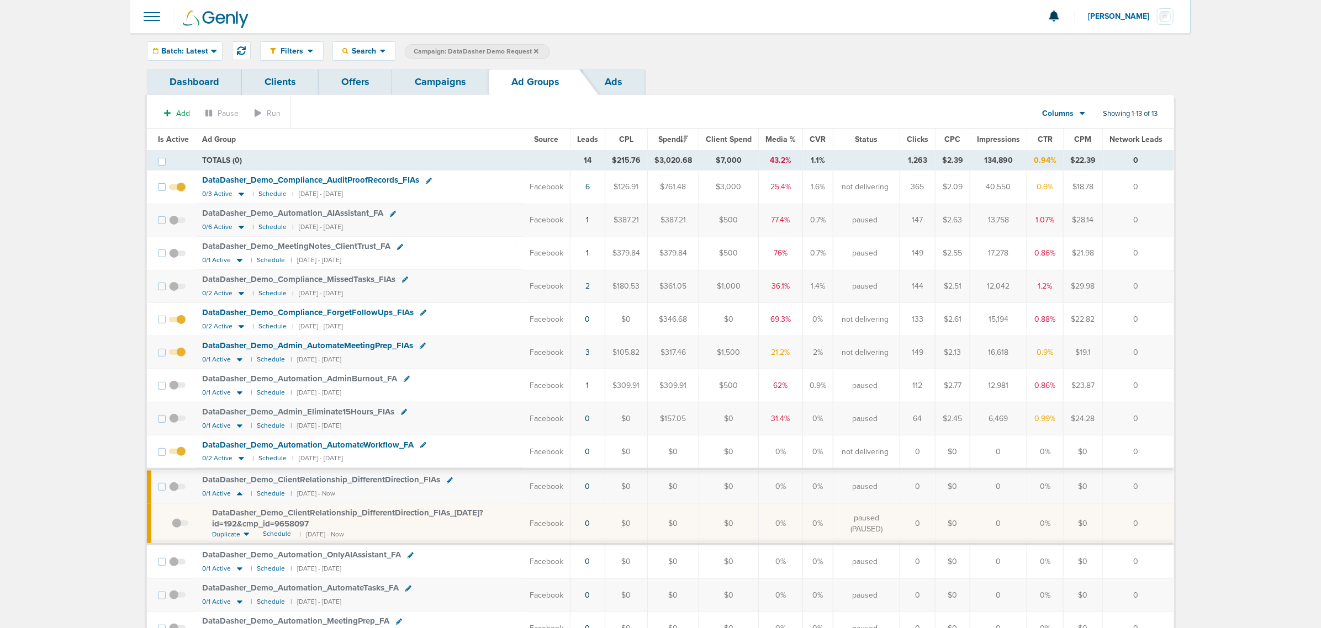
click at [598, 138] on span "Leads" at bounding box center [587, 139] width 21 height 9
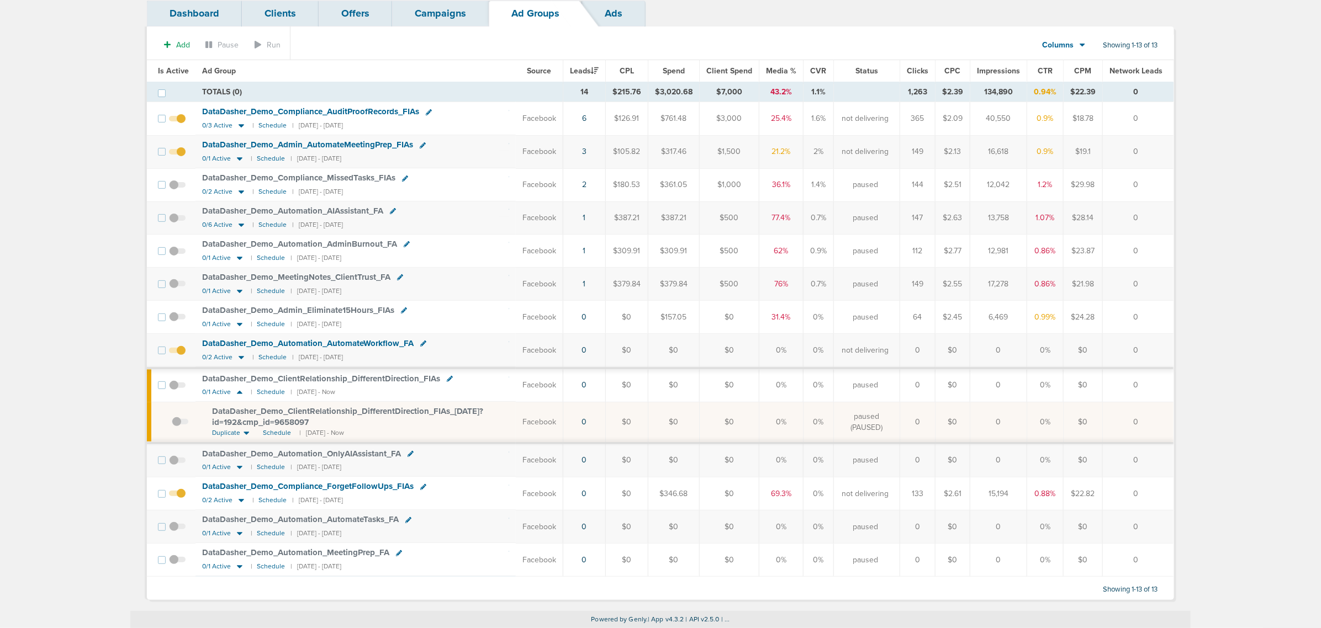
scroll to position [75, 0]
click at [622, 380] on td "$0" at bounding box center [627, 385] width 43 height 34
drag, startPoint x: 321, startPoint y: 420, endPoint x: 208, endPoint y: 410, distance: 113.1
click at [208, 410] on td "DataDasher_ Demo_ ClientRelationship_ DifferentDirection_ FIAs_ 10.02.25?id=192…" at bounding box center [355, 422] width 320 height 41
copy span "DataDasher_ Demo_ ClientRelationship_ DifferentDirection_ FIAs_ 10.02.25?id=192…"
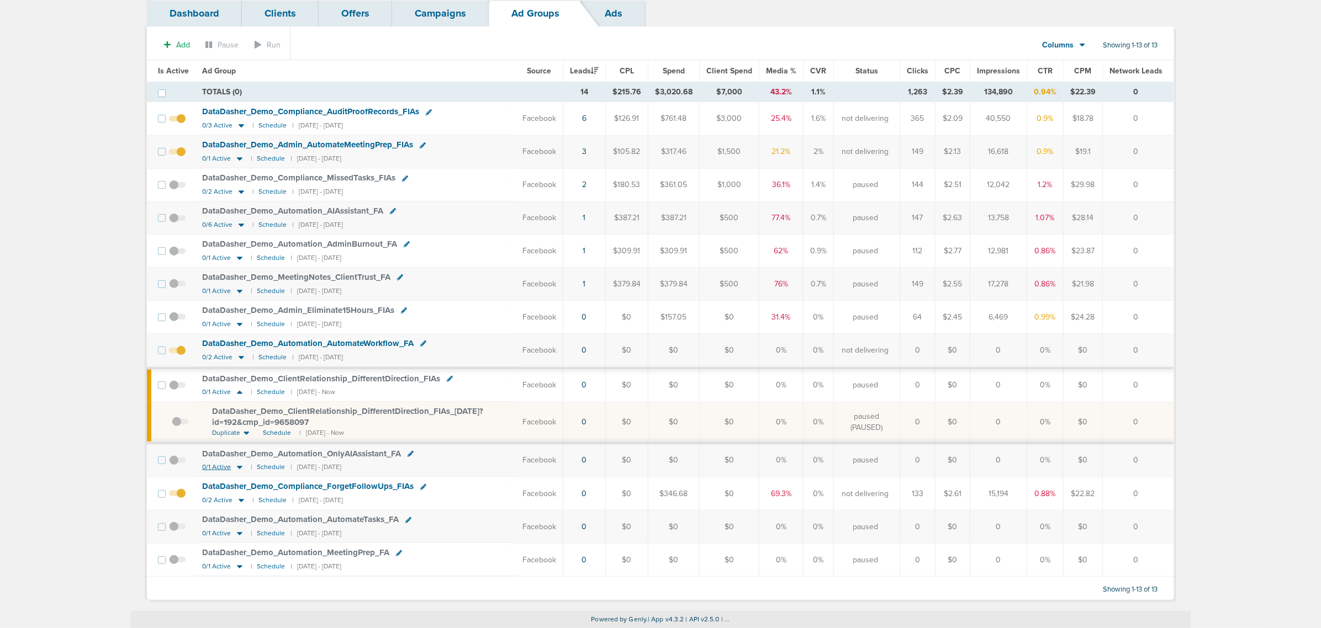
click at [242, 464] on icon at bounding box center [239, 467] width 11 height 9
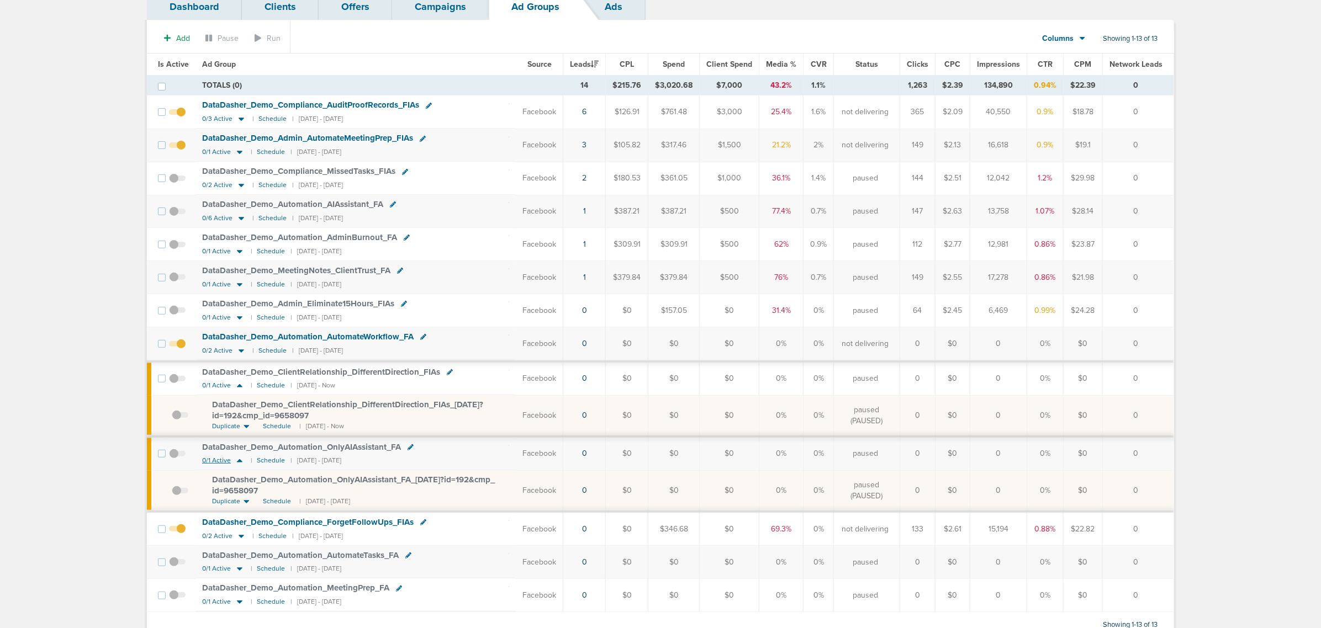
click at [242, 464] on icon at bounding box center [239, 460] width 11 height 9
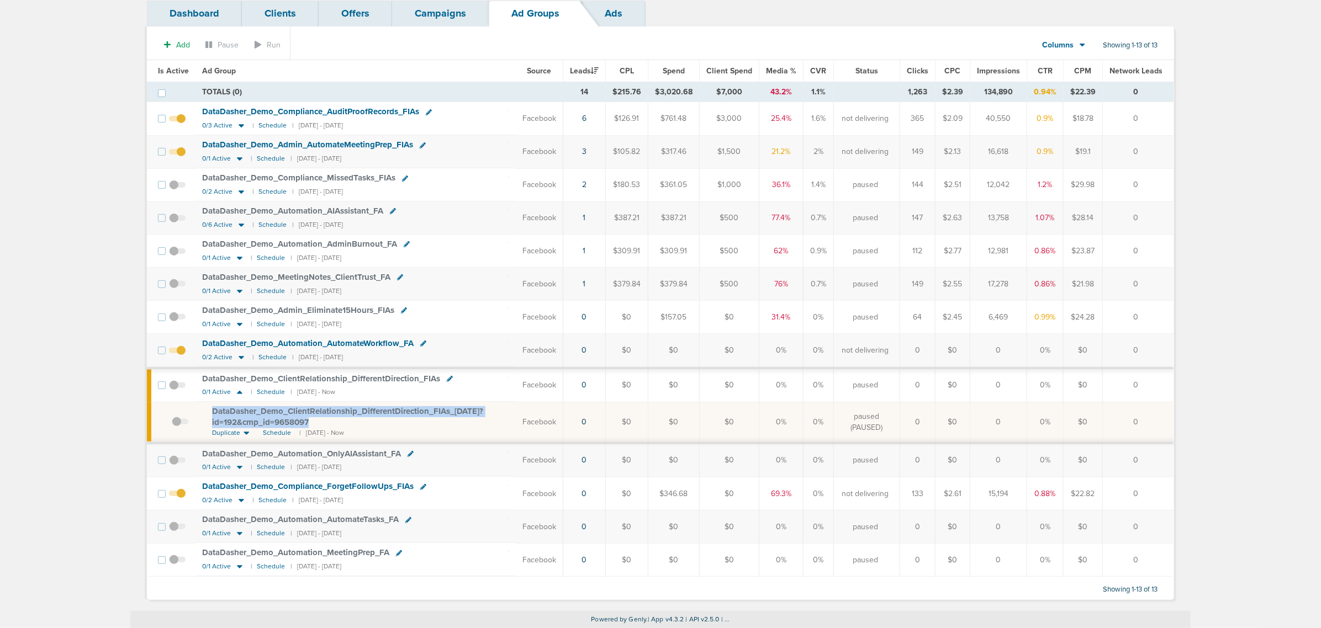
drag, startPoint x: 315, startPoint y: 420, endPoint x: 203, endPoint y: 410, distance: 113.1
click at [203, 410] on td "DataDasher_ Demo_ ClientRelationship_ DifferentDirection_ FIAs_ 10.02.25?id=192…" at bounding box center [355, 422] width 320 height 41
